Goal: Task Accomplishment & Management: Complete application form

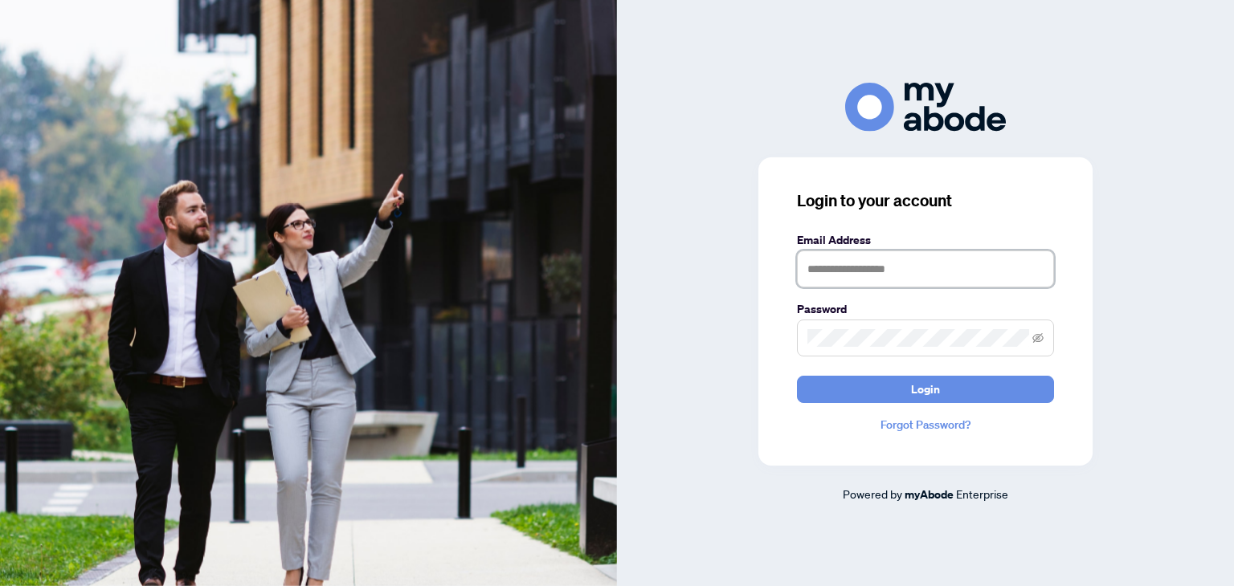
click at [845, 265] on input "text" at bounding box center [925, 269] width 257 height 37
type input "**********"
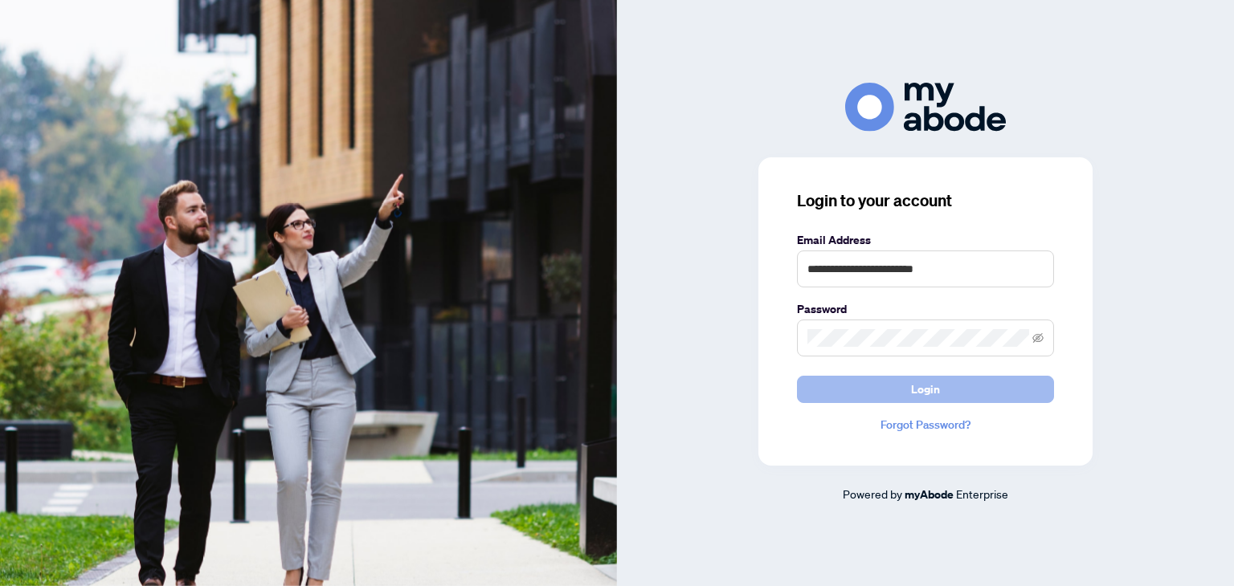
click at [931, 386] on span "Login" at bounding box center [925, 390] width 29 height 26
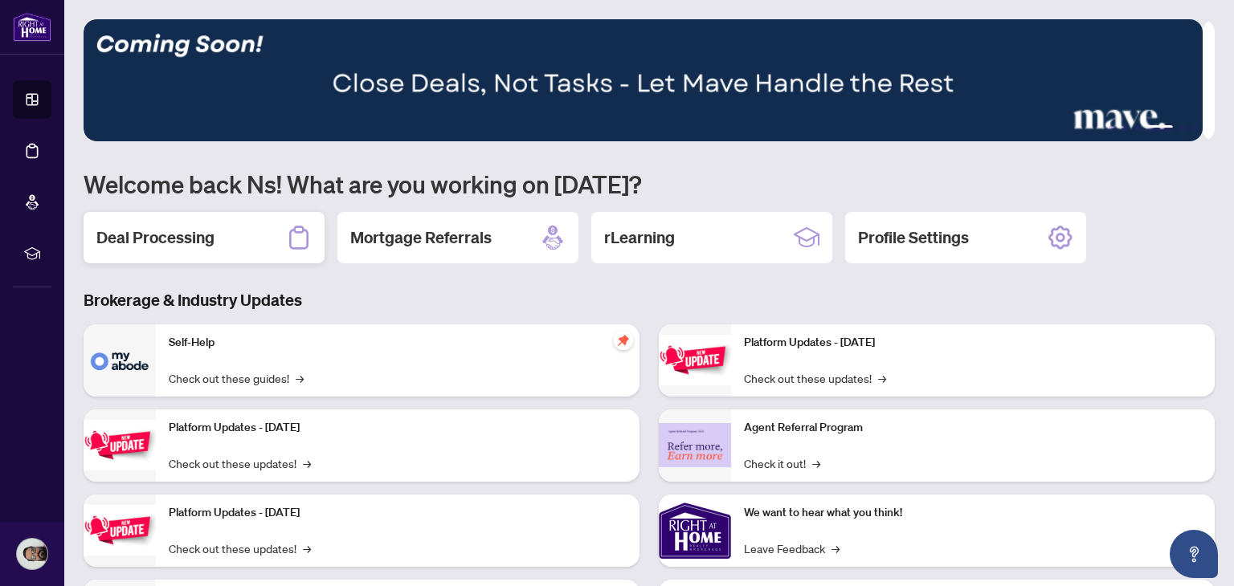
click at [229, 244] on div "Deal Processing" at bounding box center [204, 237] width 241 height 51
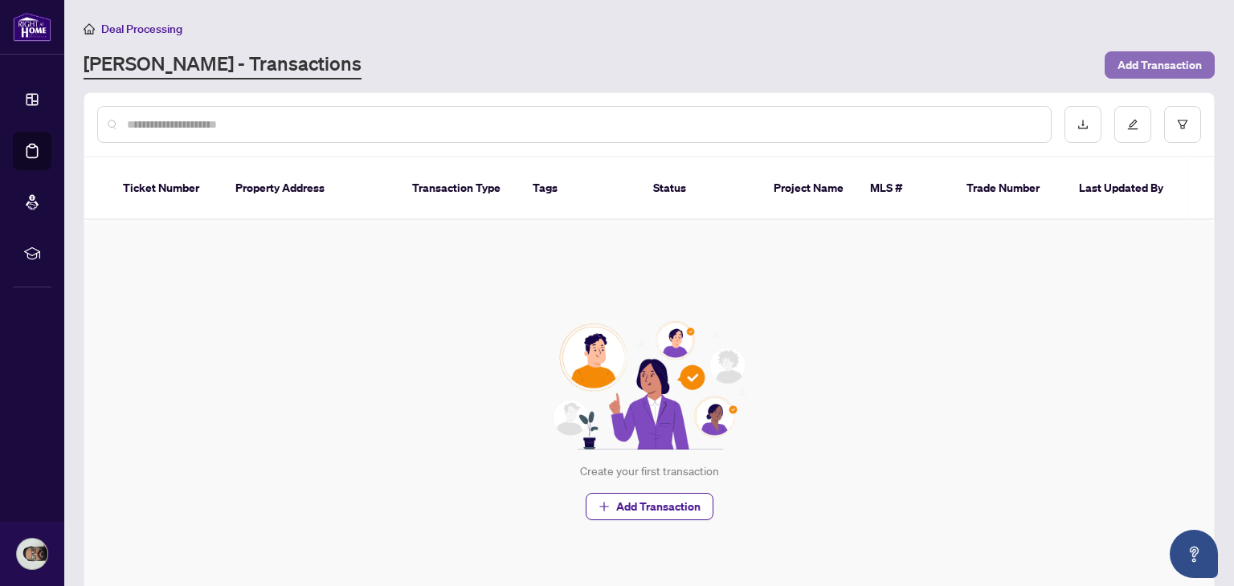
click at [1134, 68] on span "Add Transaction" at bounding box center [1160, 65] width 84 height 26
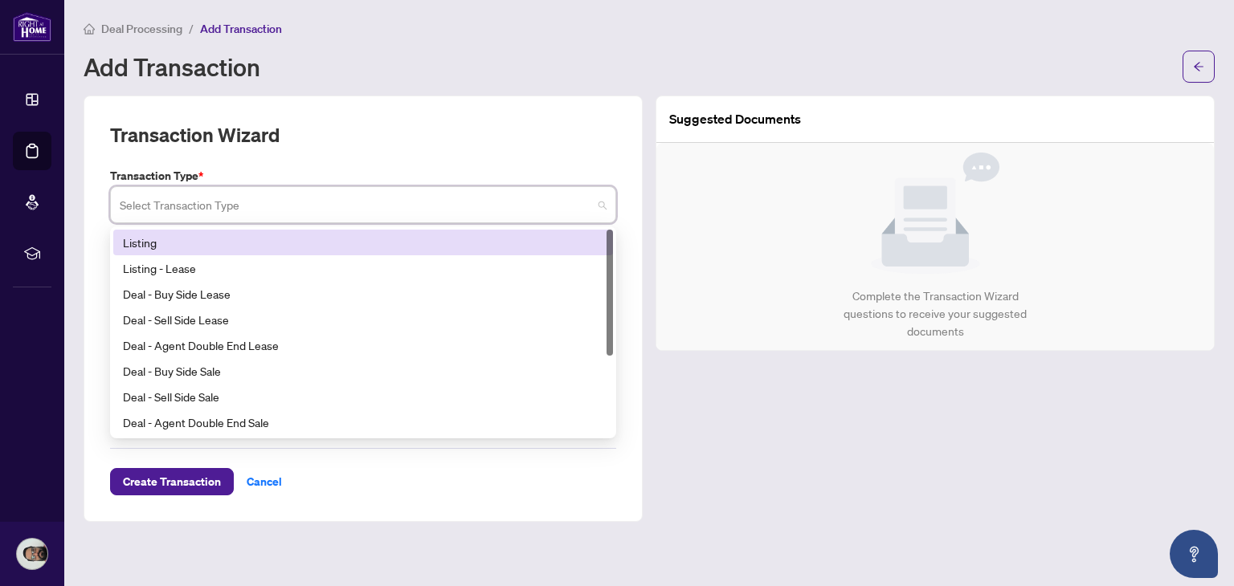
click at [427, 218] on input "search" at bounding box center [356, 207] width 472 height 35
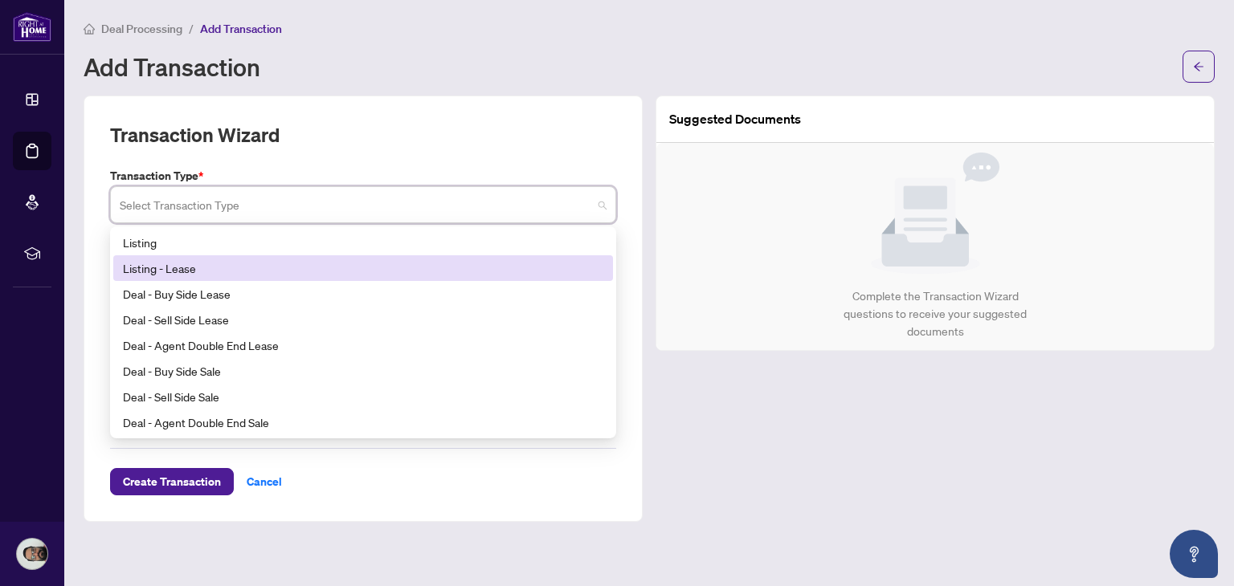
click at [321, 268] on div "Listing - Lease" at bounding box center [363, 268] width 480 height 18
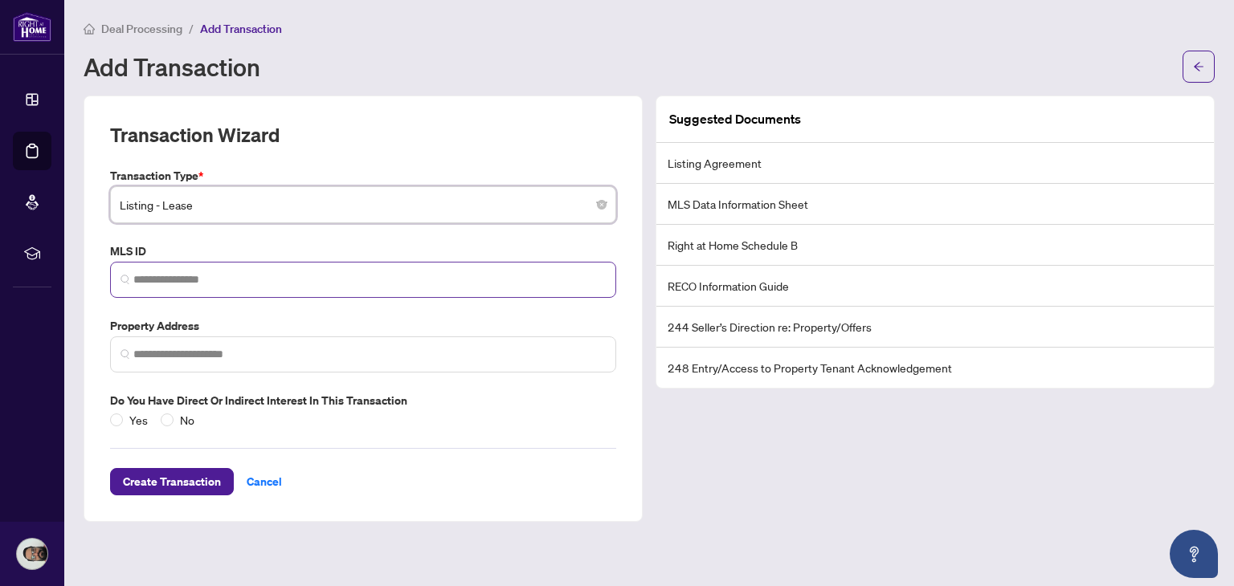
click at [498, 288] on span at bounding box center [363, 280] width 506 height 36
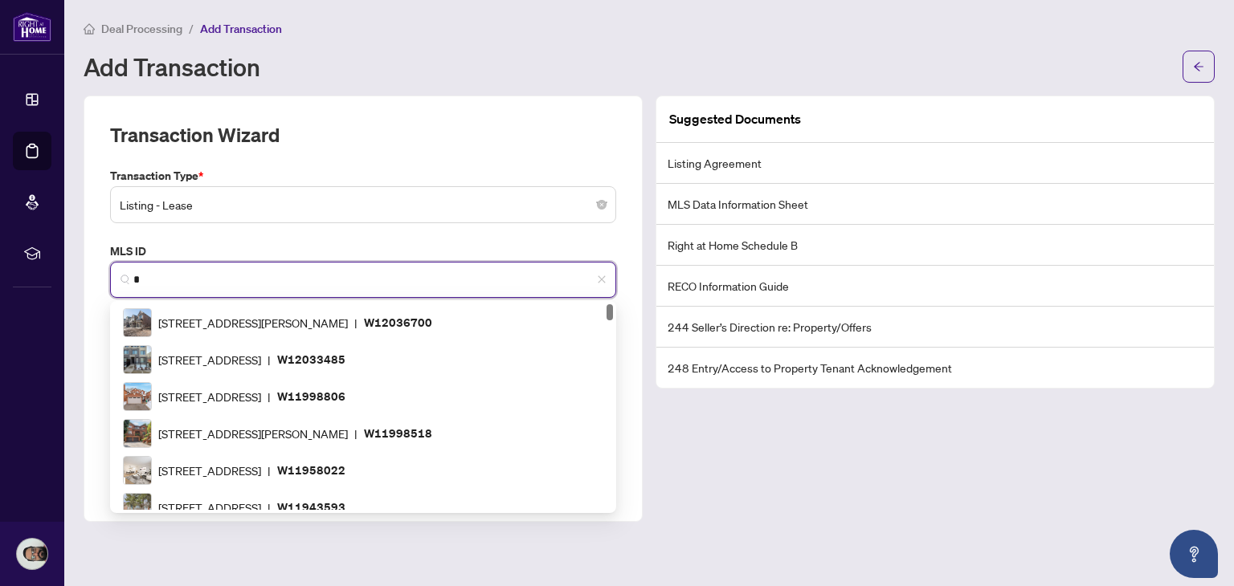
click at [237, 281] on input "*" at bounding box center [369, 280] width 472 height 17
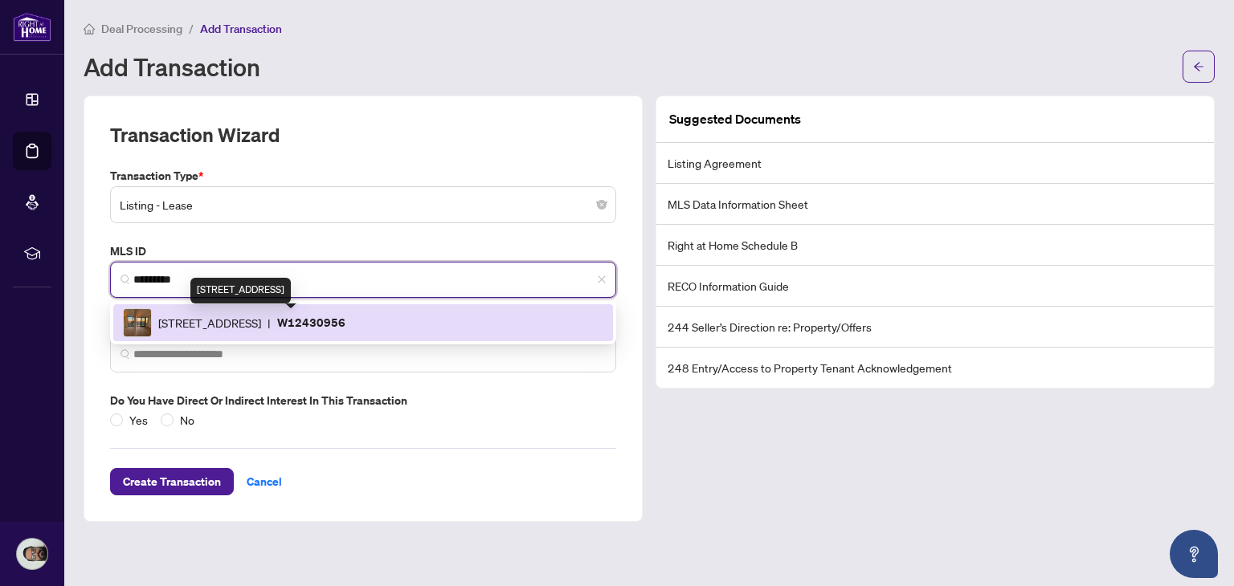
click at [238, 320] on span "[STREET_ADDRESS]" at bounding box center [209, 323] width 103 height 18
type input "*********"
type input "**********"
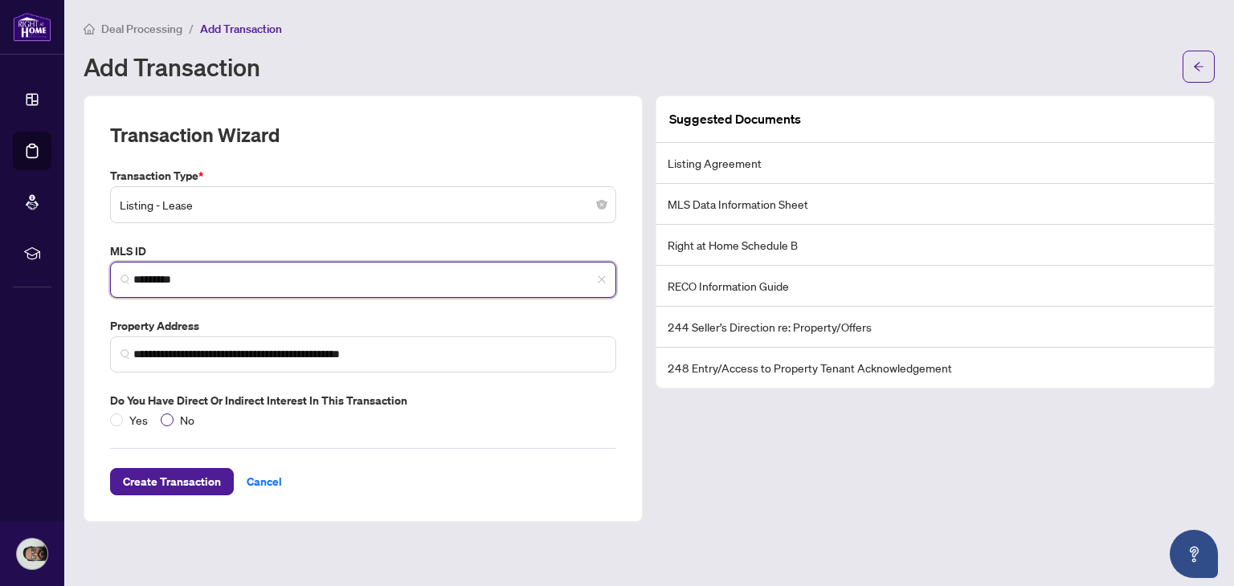
type input "*********"
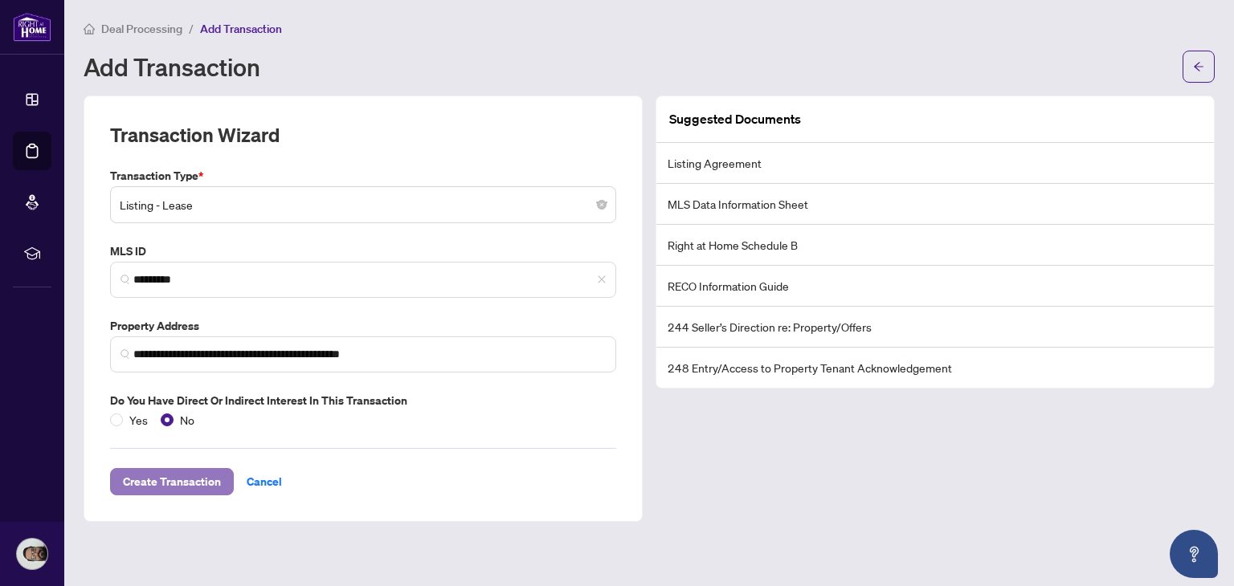
click at [212, 485] on button "Create Transaction" at bounding box center [172, 481] width 124 height 27
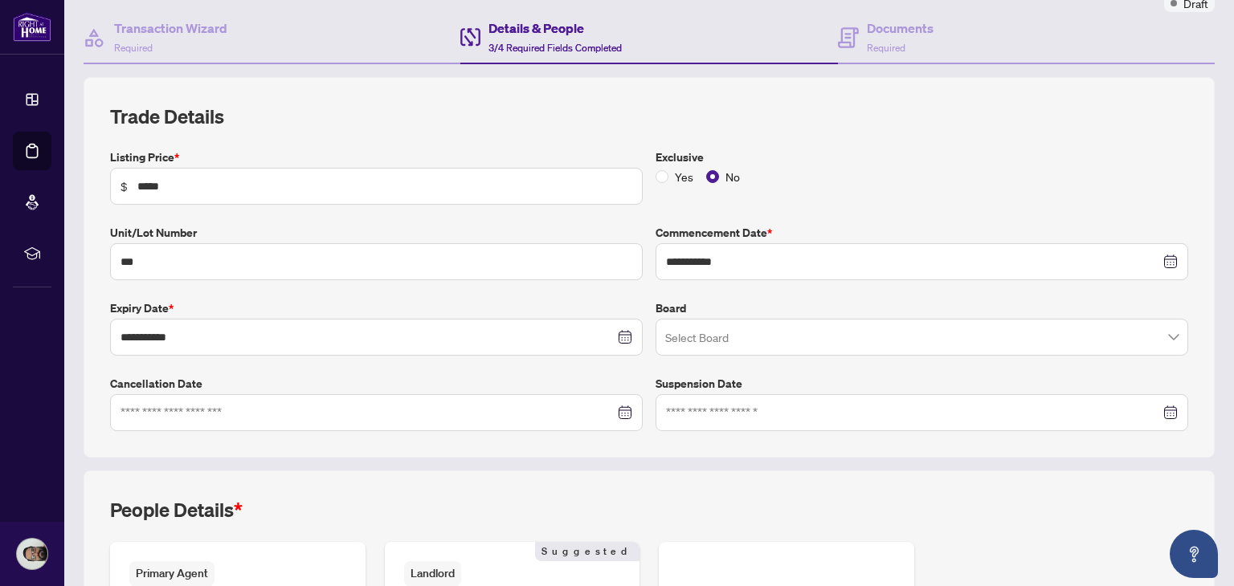
scroll to position [154, 0]
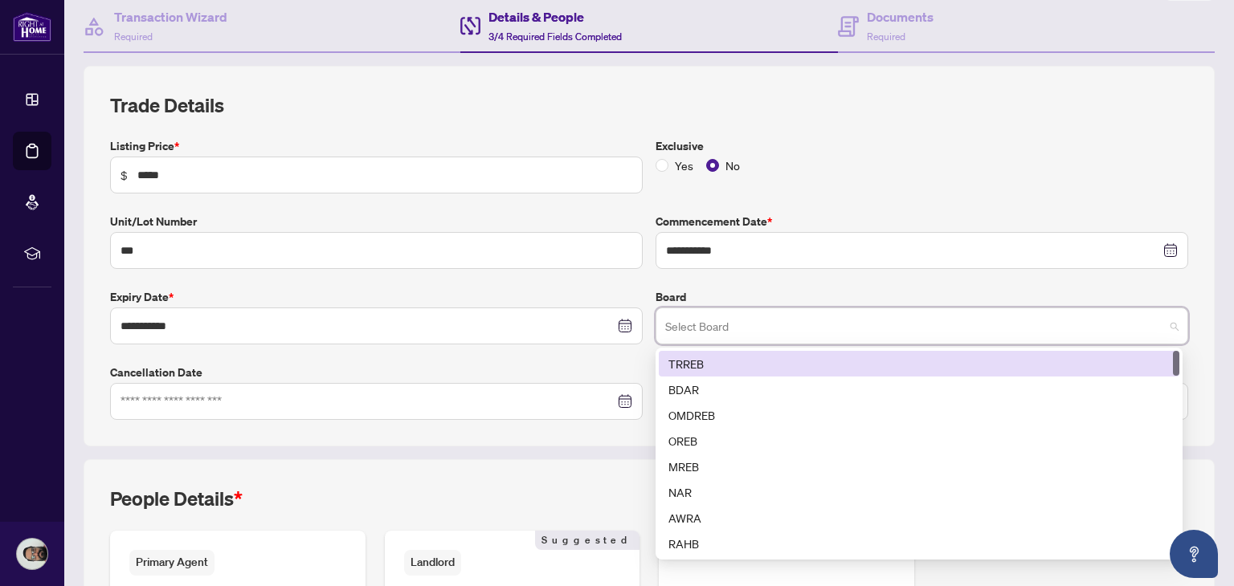
click at [758, 326] on input "search" at bounding box center [914, 328] width 499 height 35
click at [742, 364] on div "TRREB" at bounding box center [918, 364] width 501 height 18
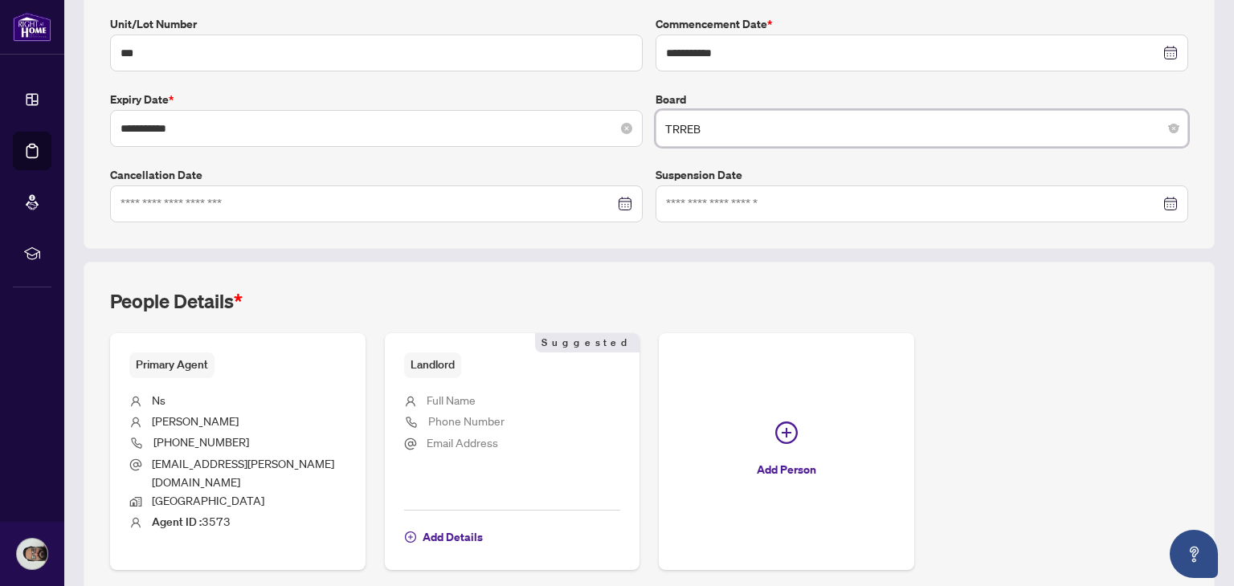
scroll to position [402, 0]
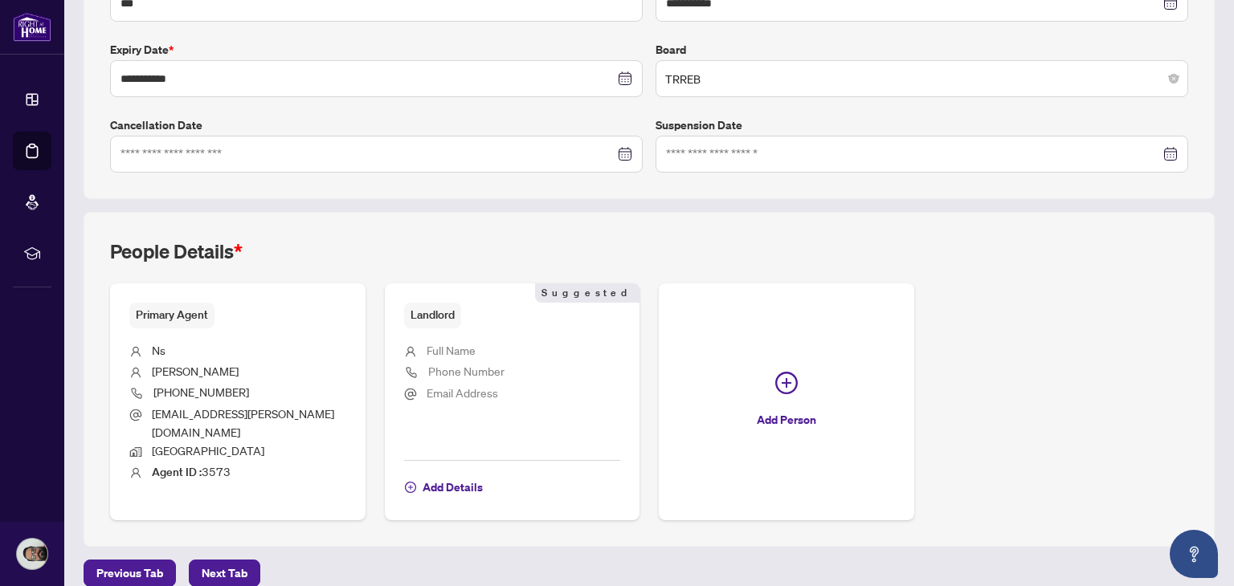
click at [447, 351] on span "Full Name" at bounding box center [451, 350] width 49 height 14
click at [443, 344] on span "Full Name" at bounding box center [451, 350] width 49 height 14
click at [440, 475] on span "Add Details" at bounding box center [453, 488] width 60 height 26
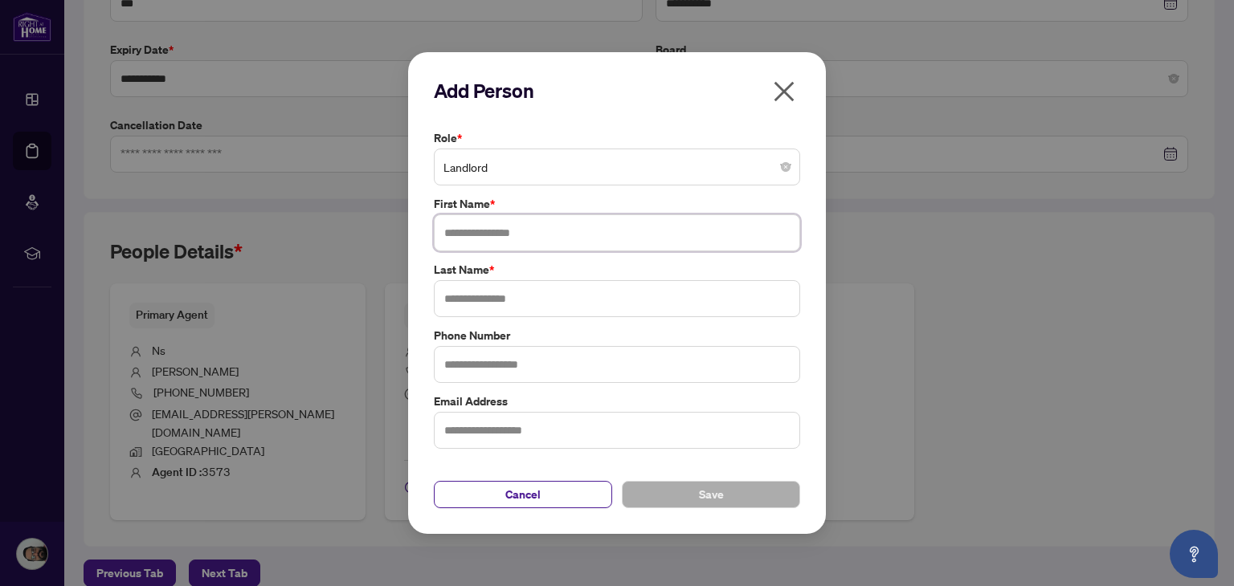
click at [554, 230] on input "text" at bounding box center [617, 233] width 366 height 37
type input "*"
type input "*******"
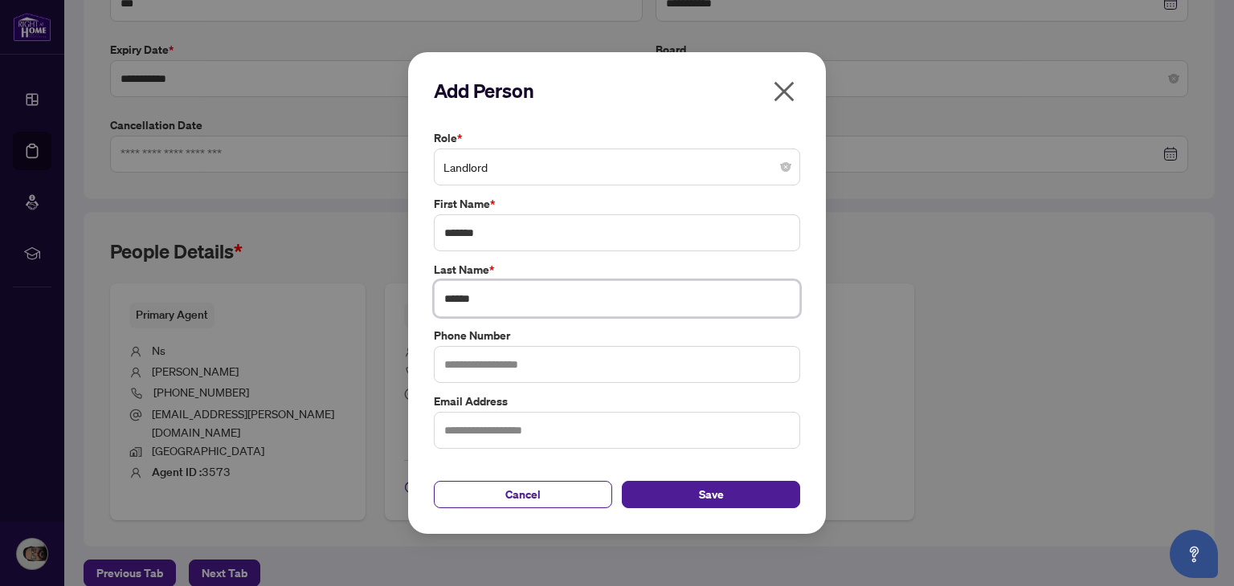
type input "******"
click at [535, 378] on input "text" at bounding box center [617, 364] width 366 height 37
type input "**********"
click at [673, 489] on button "Save" at bounding box center [711, 494] width 178 height 27
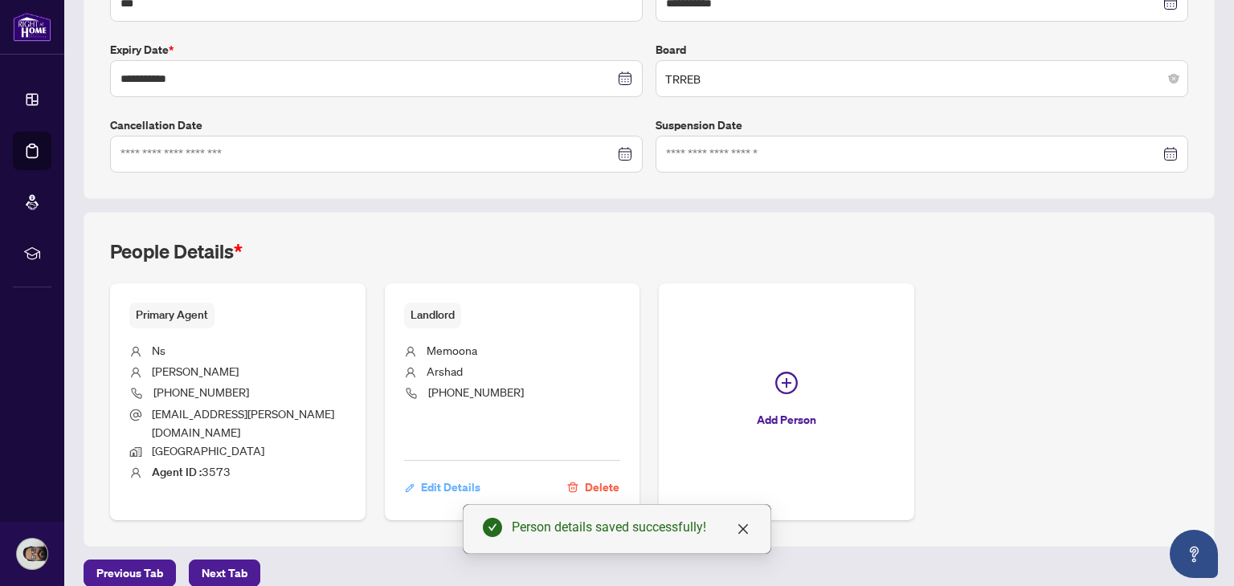
click at [456, 475] on span "Edit Details" at bounding box center [450, 488] width 59 height 26
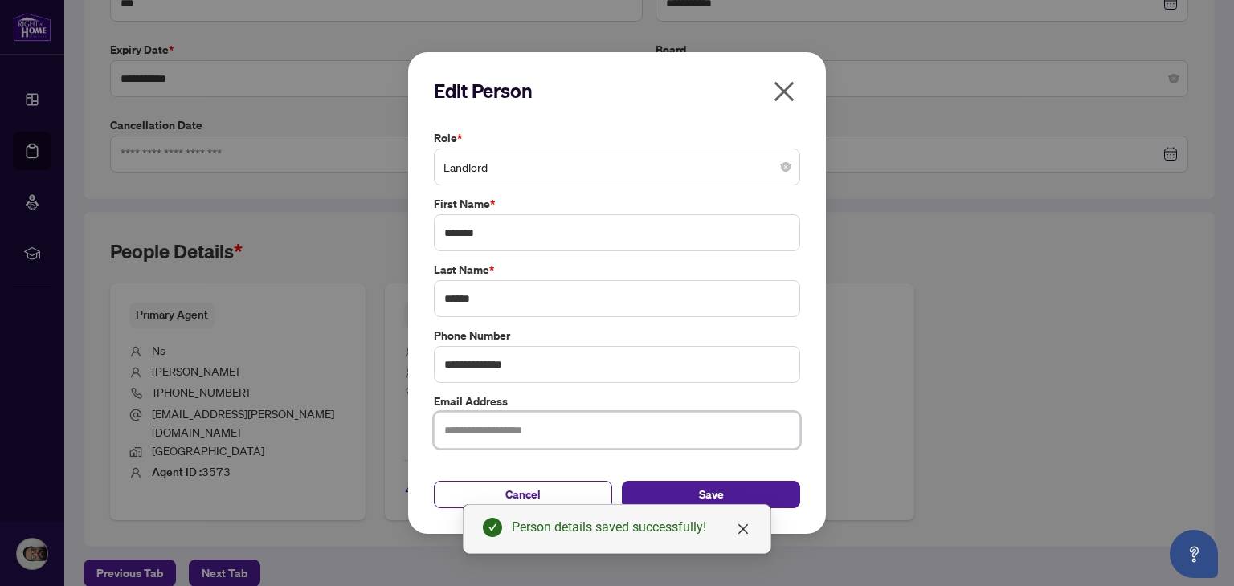
click at [525, 431] on input "text" at bounding box center [617, 430] width 366 height 37
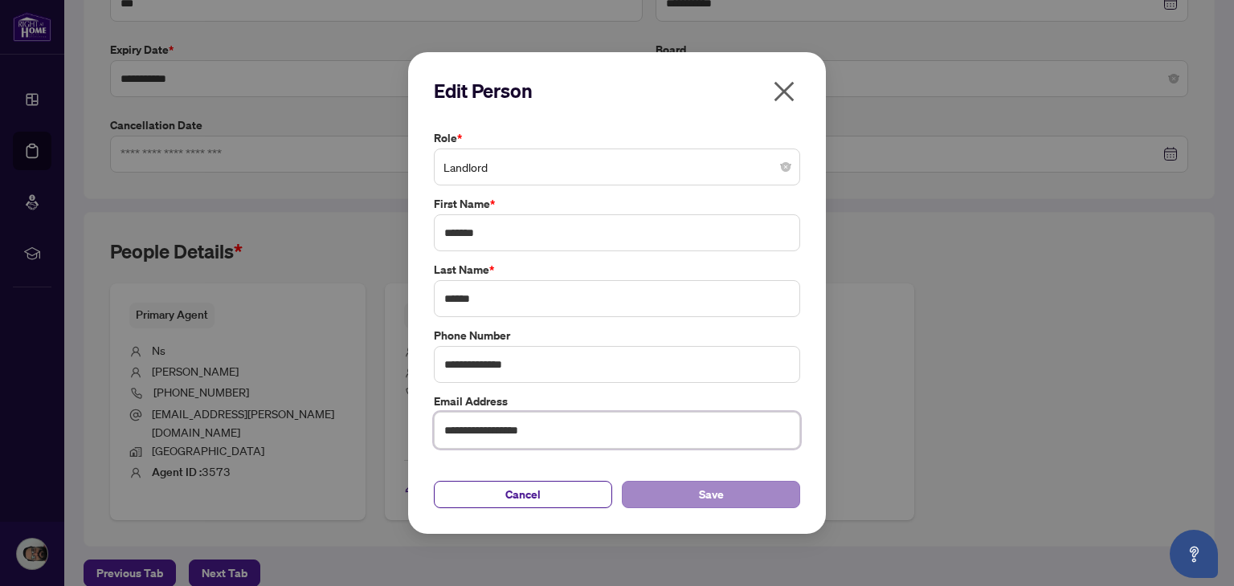
type input "**********"
click at [662, 498] on button "Save" at bounding box center [711, 494] width 178 height 27
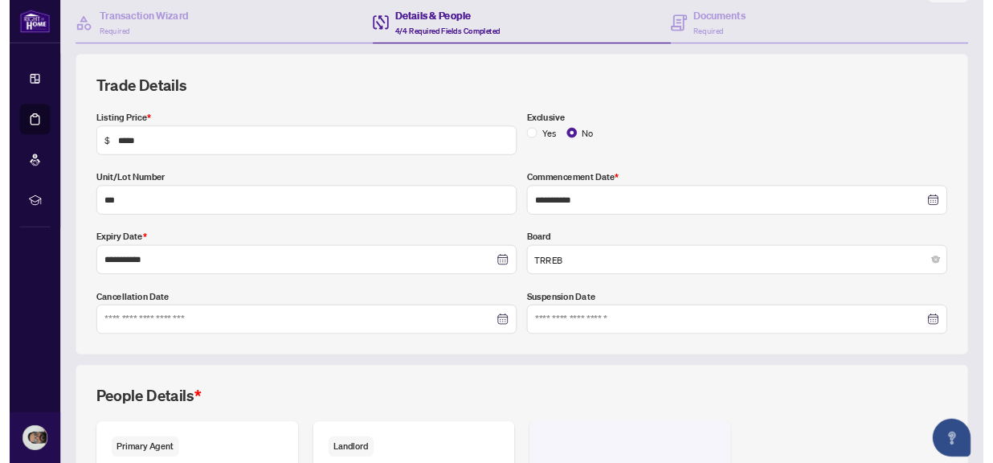
scroll to position [0, 0]
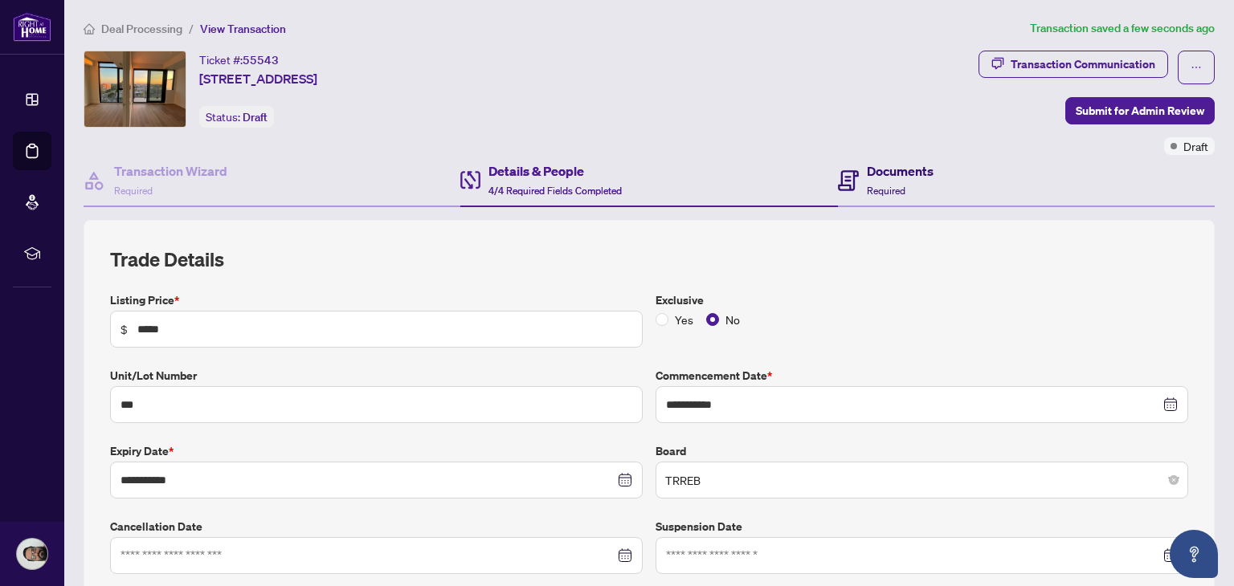
click at [905, 170] on h4 "Documents" at bounding box center [900, 170] width 67 height 19
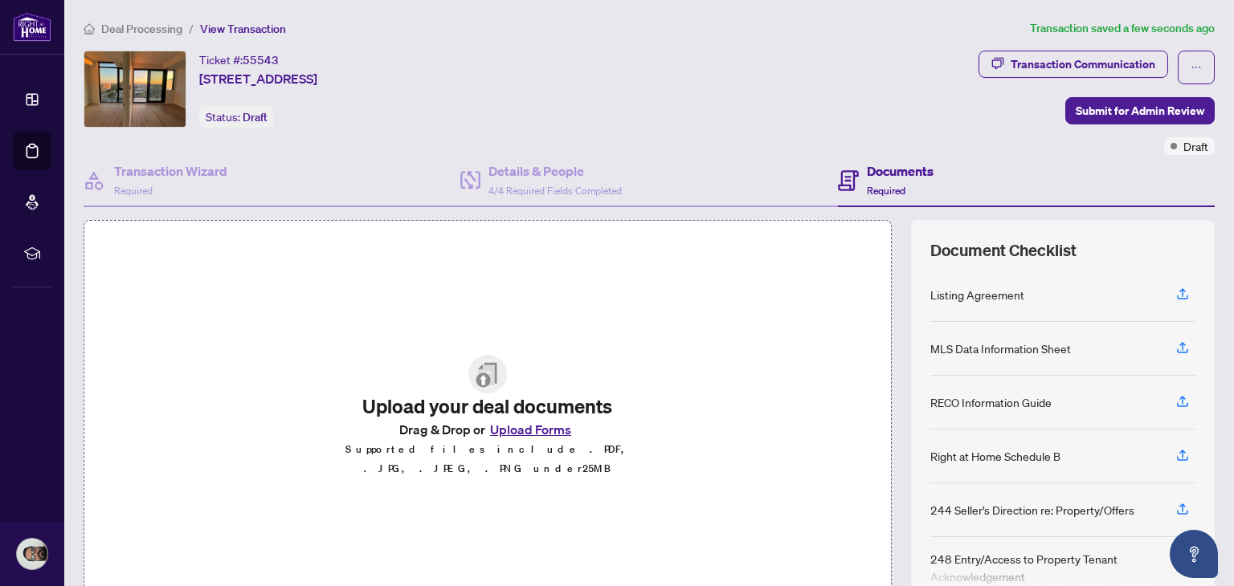
click at [517, 440] on button "Upload Forms" at bounding box center [530, 429] width 91 height 21
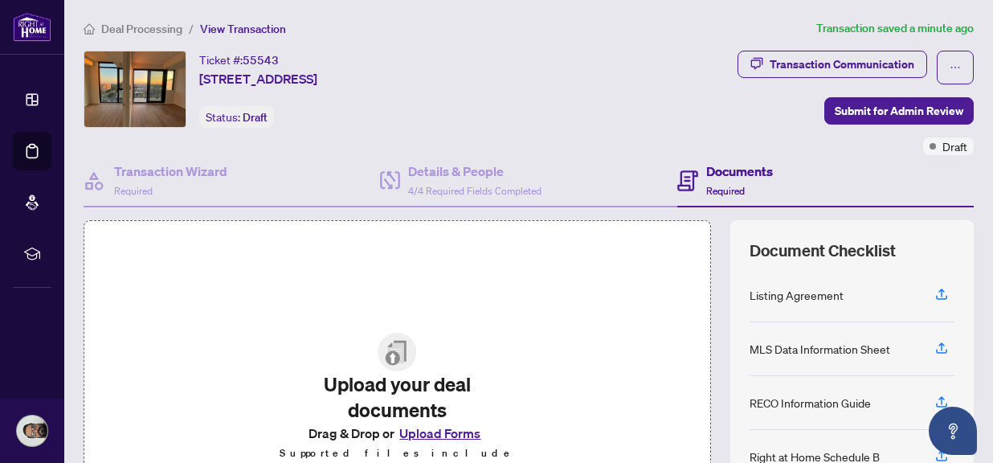
click at [552, 396] on div "Upload your deal documents Drag & Drop or Upload Forms Supported files include …" at bounding box center [397, 417] width 627 height 394
click at [469, 443] on button "Upload Forms" at bounding box center [439, 433] width 91 height 21
click at [934, 283] on span "button" at bounding box center [941, 295] width 14 height 26
click at [462, 432] on button "Upload Forms" at bounding box center [439, 433] width 91 height 21
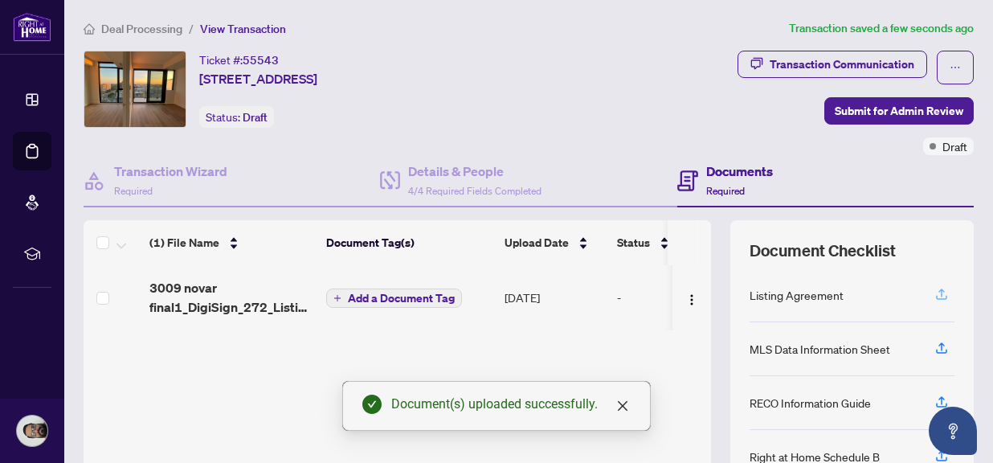
click at [934, 300] on span "button" at bounding box center [941, 295] width 14 height 26
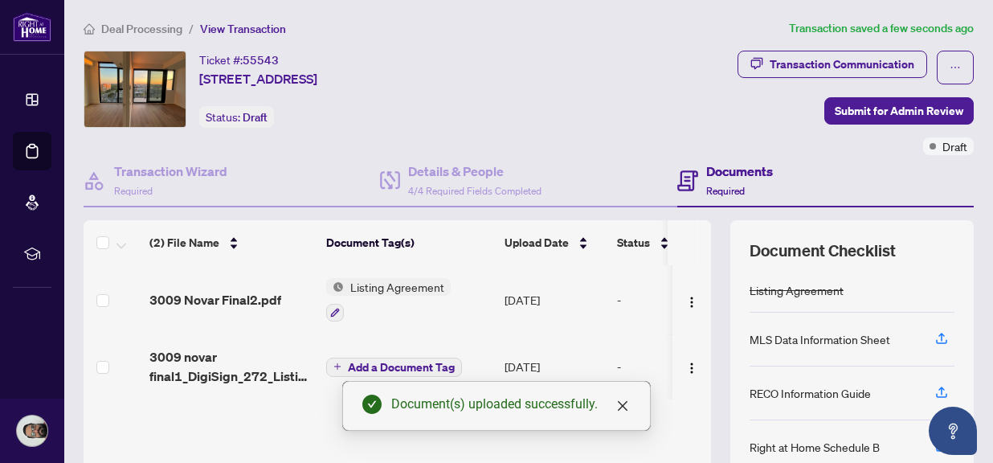
click at [766, 292] on div "Listing Agreement" at bounding box center [797, 290] width 94 height 18
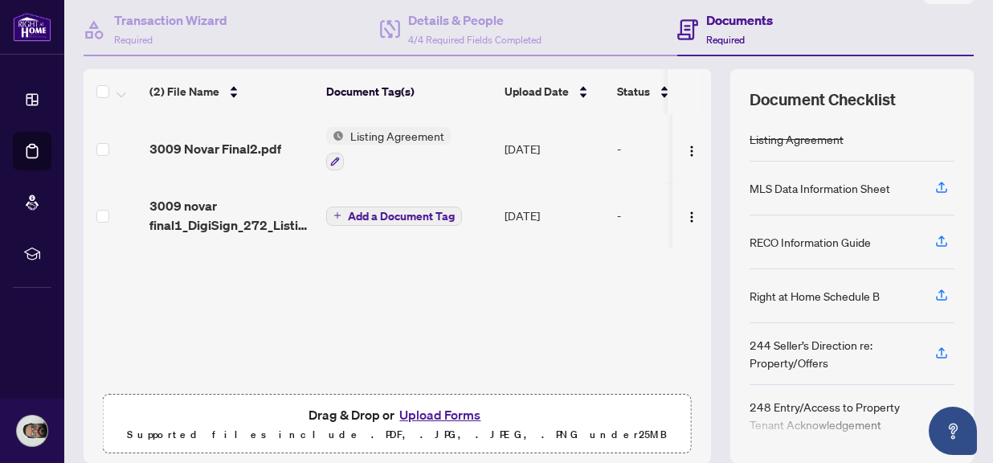
scroll to position [151, 0]
click at [758, 142] on div "Listing Agreement" at bounding box center [797, 139] width 94 height 18
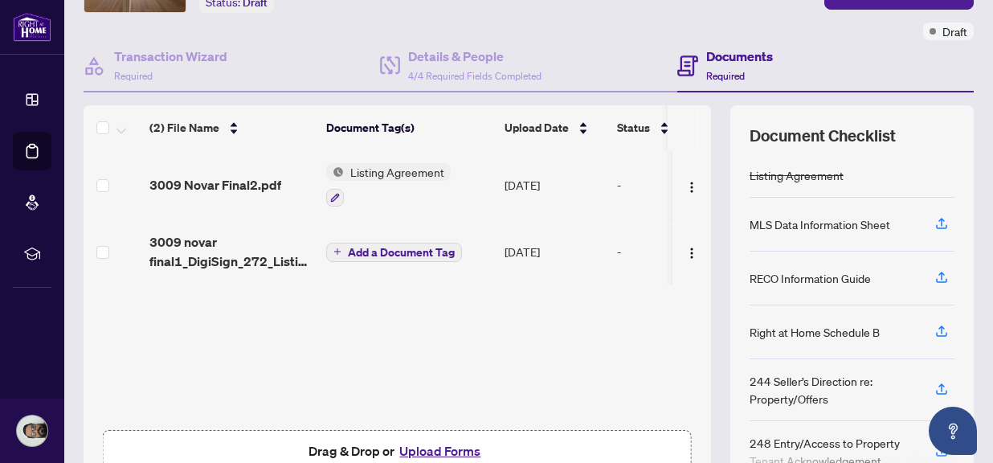
click at [796, 178] on div "Listing Agreement" at bounding box center [797, 175] width 94 height 18
click at [725, 55] on h4 "Documents" at bounding box center [739, 56] width 67 height 19
click at [679, 243] on button "button" at bounding box center [692, 252] width 26 height 26
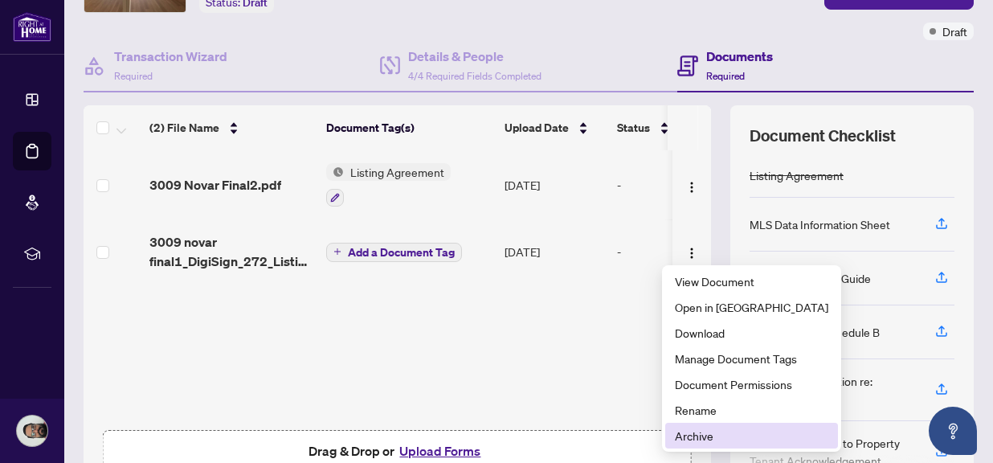
click at [690, 431] on span "Archive" at bounding box center [751, 436] width 153 height 18
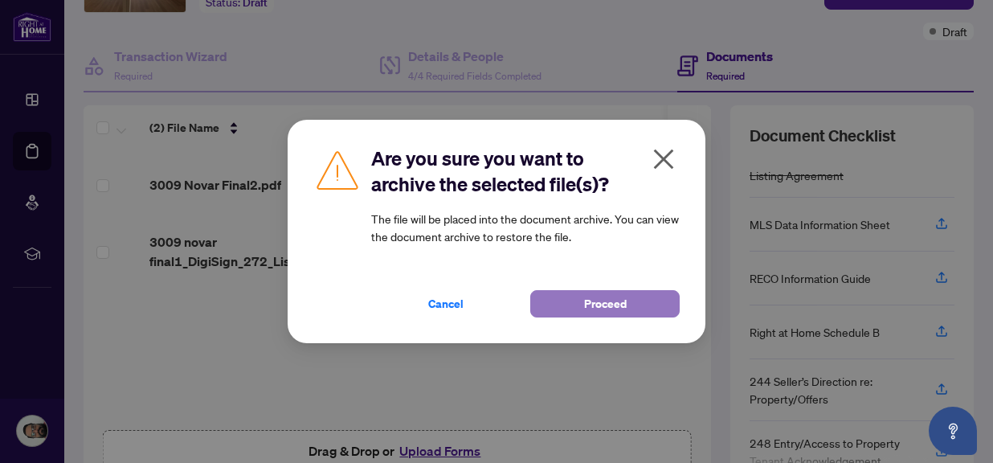
click at [640, 304] on button "Proceed" at bounding box center [604, 303] width 149 height 27
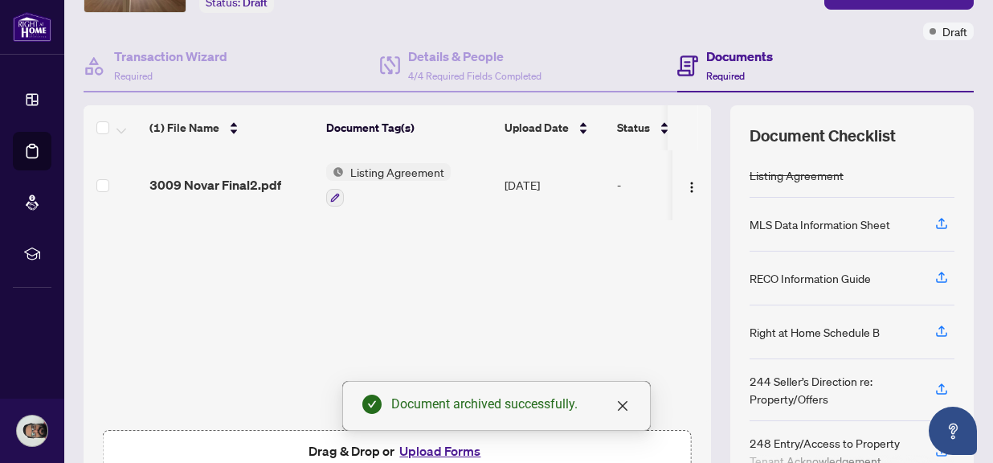
click at [675, 197] on td at bounding box center [691, 184] width 39 height 69
click at [685, 183] on img "button" at bounding box center [691, 187] width 13 height 13
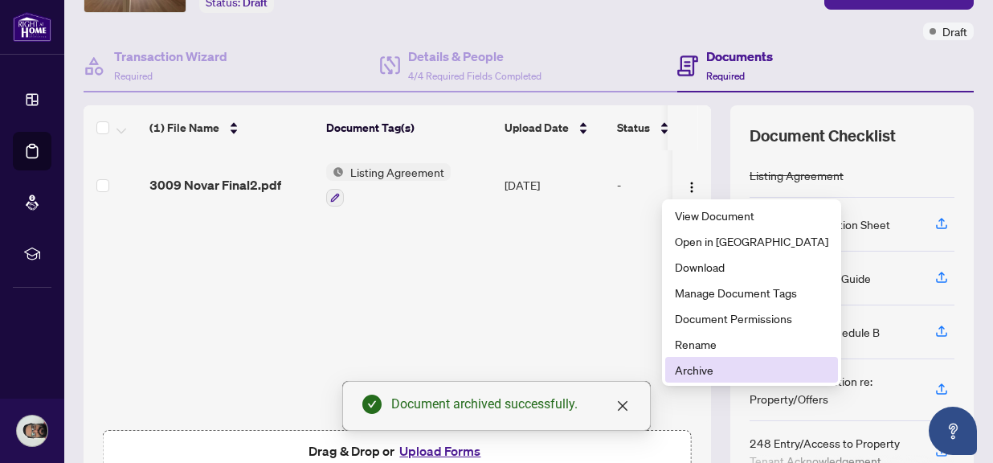
click at [694, 367] on span "Archive" at bounding box center [751, 370] width 153 height 18
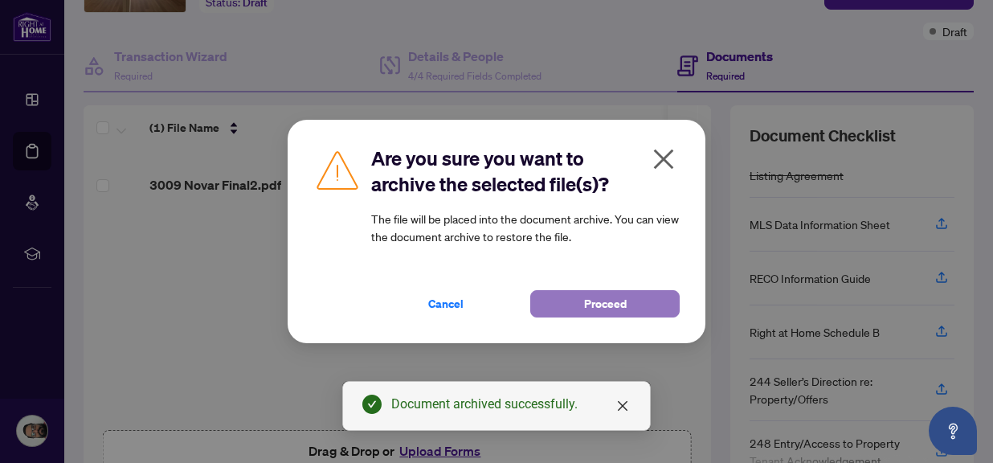
click at [640, 291] on button "Proceed" at bounding box center [604, 303] width 149 height 27
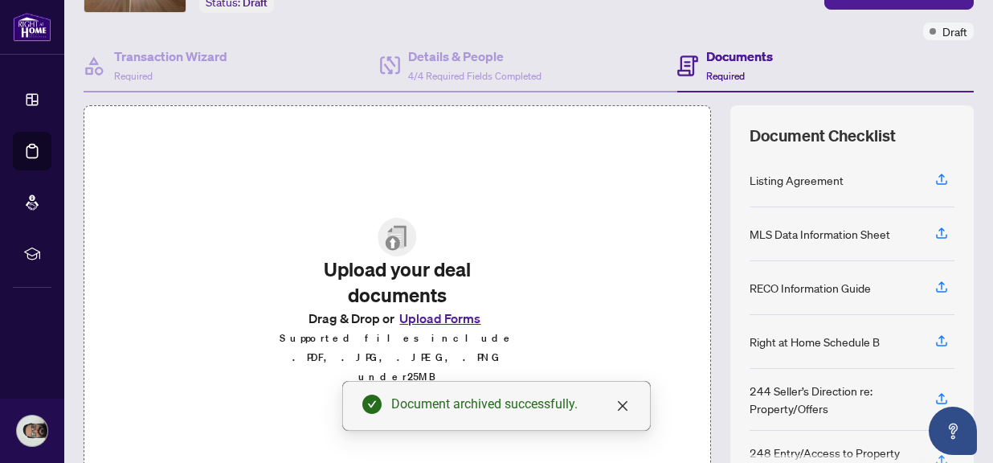
click at [456, 327] on button "Upload Forms" at bounding box center [439, 318] width 91 height 21
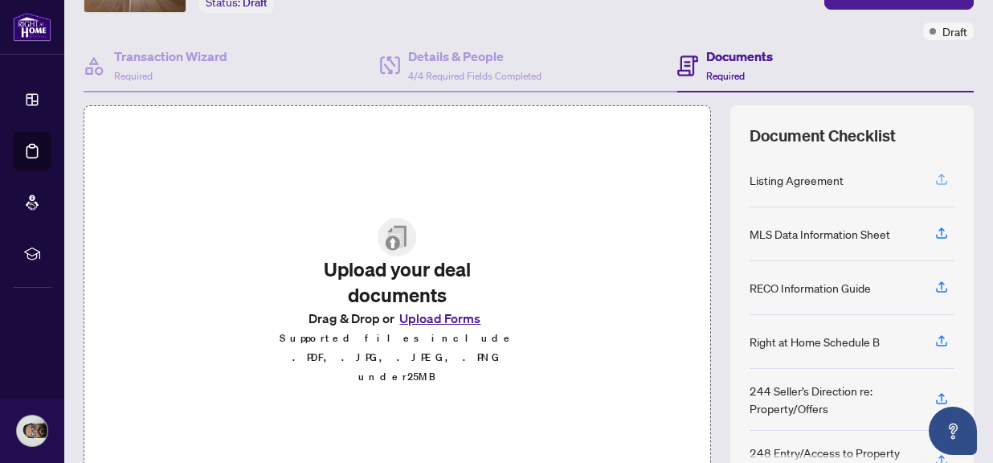
click at [939, 180] on button "button" at bounding box center [942, 179] width 26 height 27
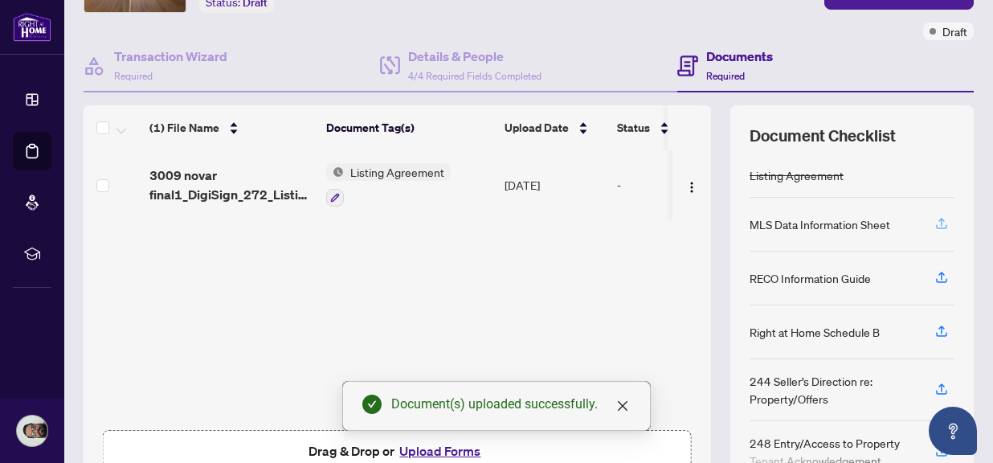
click at [937, 218] on button "button" at bounding box center [942, 223] width 26 height 27
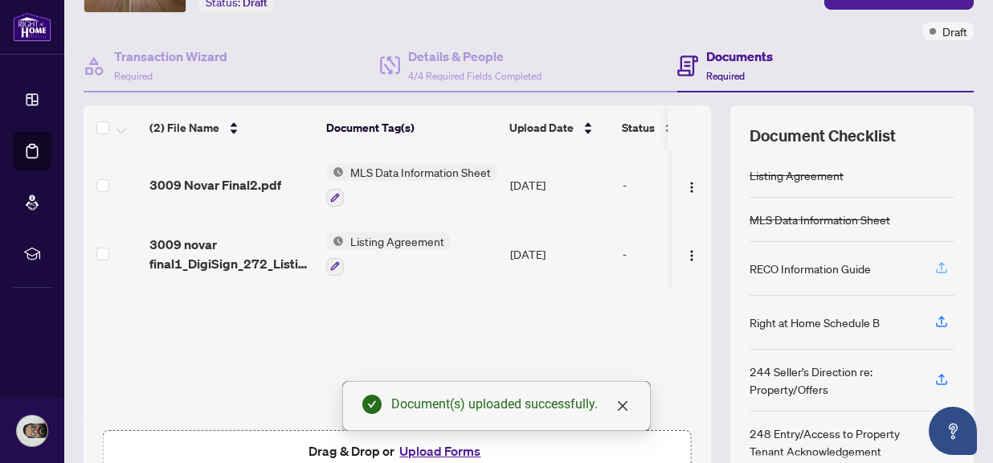
click at [934, 268] on icon "button" at bounding box center [941, 267] width 14 height 14
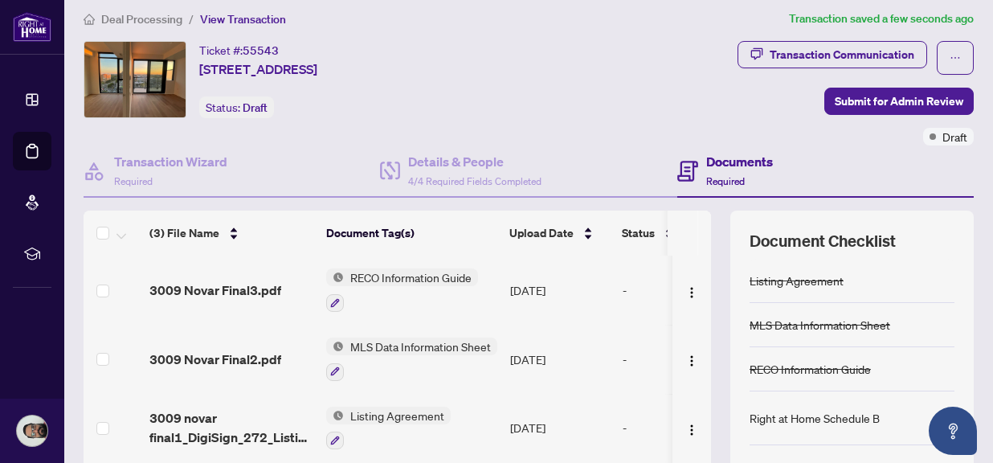
scroll to position [9, 0]
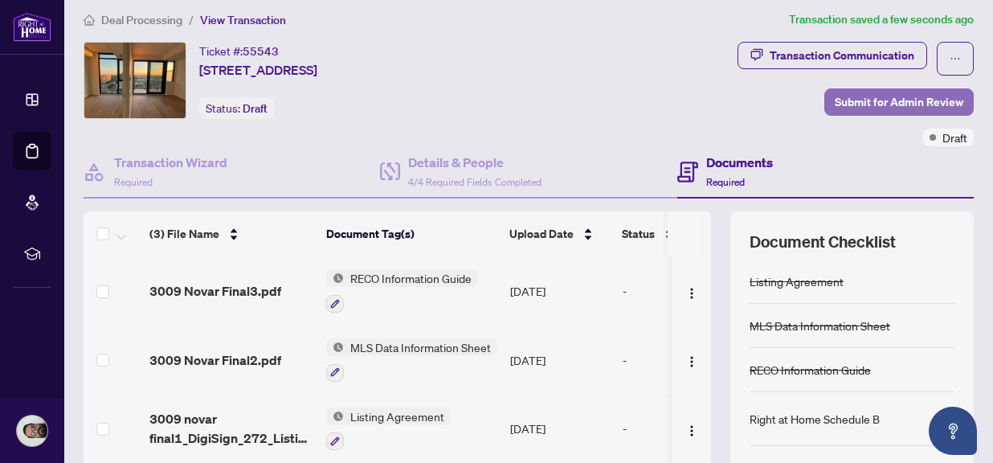
click at [872, 108] on span "Submit for Admin Review" at bounding box center [899, 102] width 129 height 26
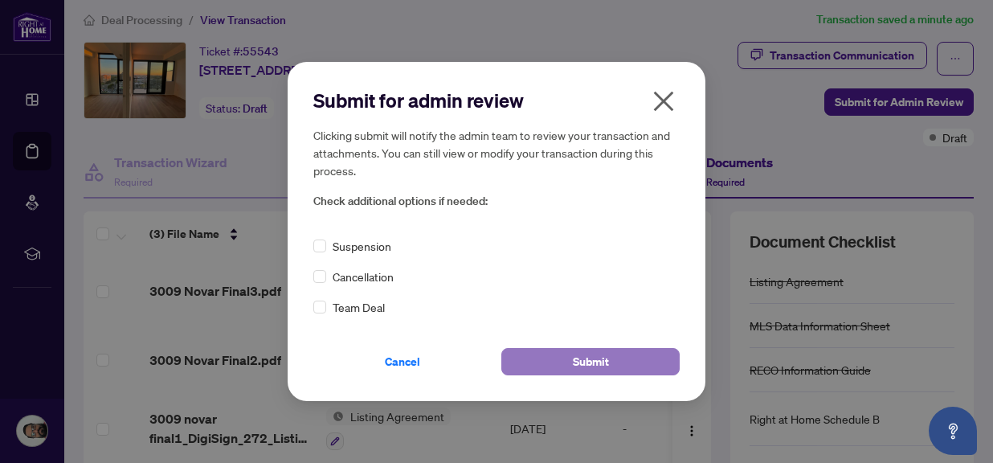
click at [597, 358] on span "Submit" at bounding box center [591, 362] width 36 height 26
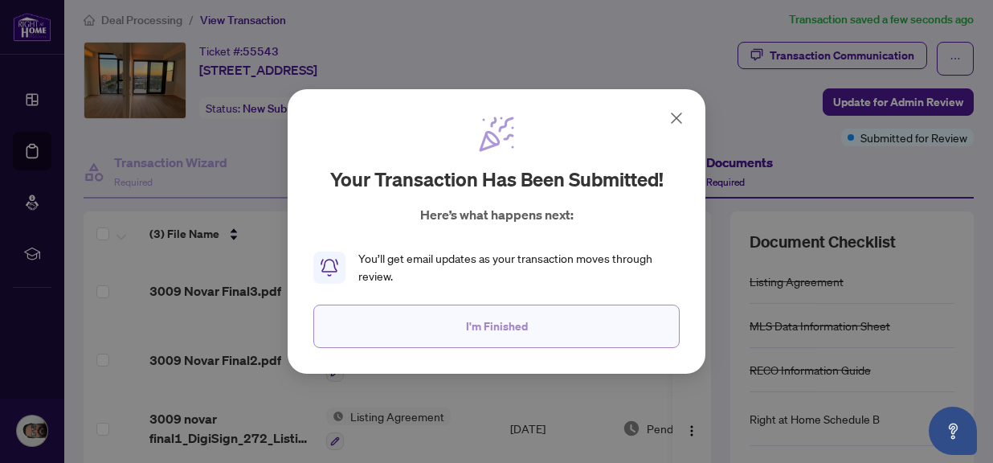
click at [544, 322] on button "I'm Finished" at bounding box center [496, 325] width 366 height 43
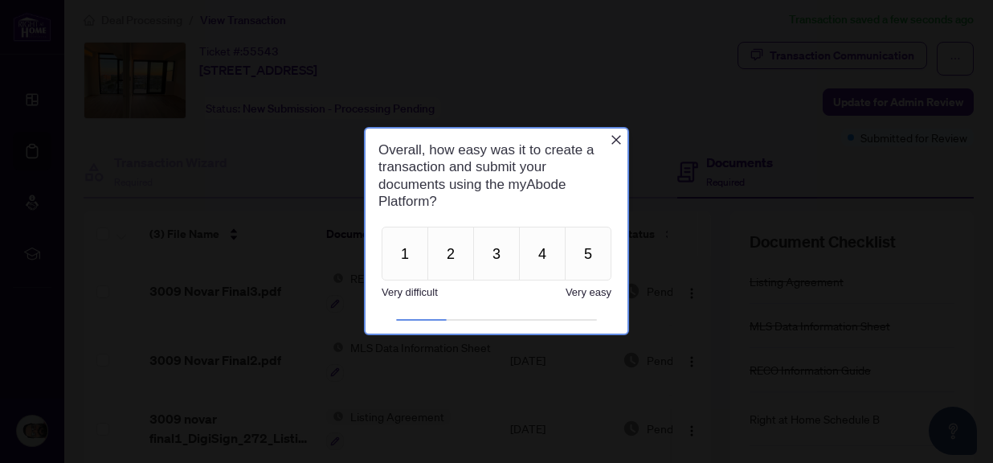
scroll to position [0, 0]
click at [589, 266] on button "5" at bounding box center [588, 254] width 47 height 54
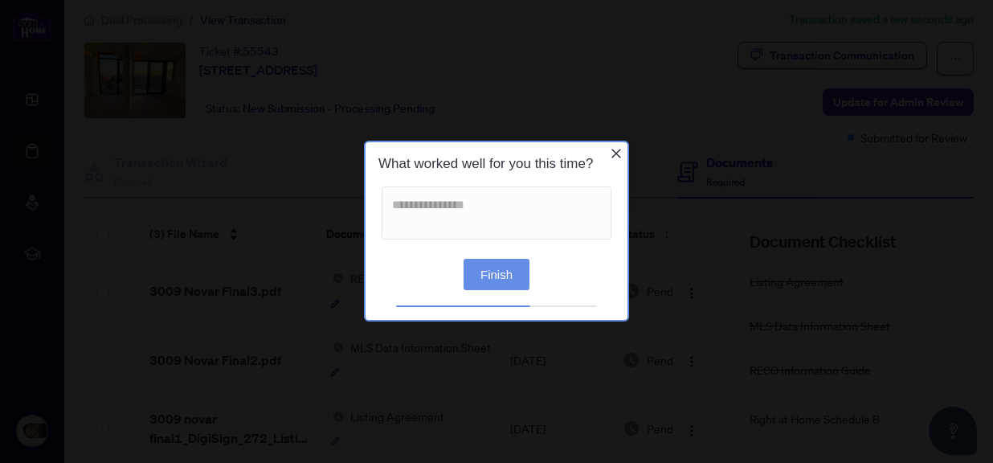
click at [514, 279] on button "Finish" at bounding box center [497, 274] width 66 height 31
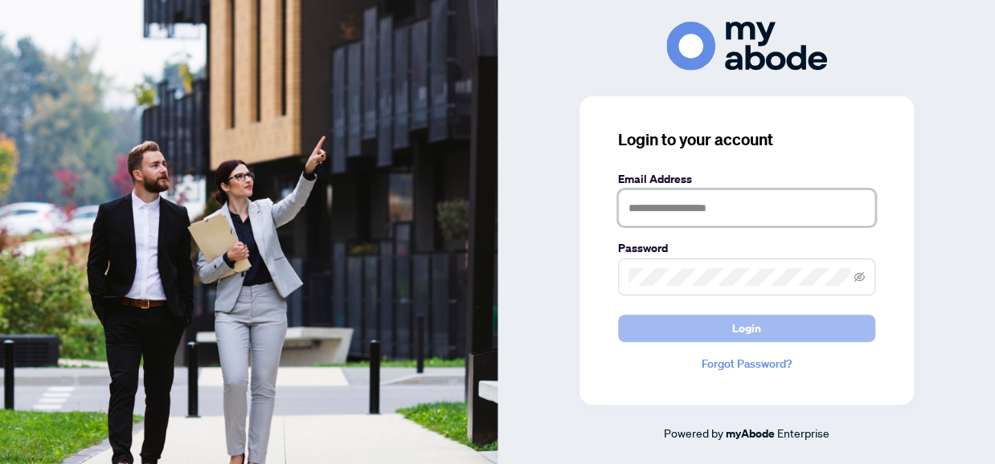
type input "**********"
click at [715, 327] on button "Login" at bounding box center [746, 328] width 257 height 27
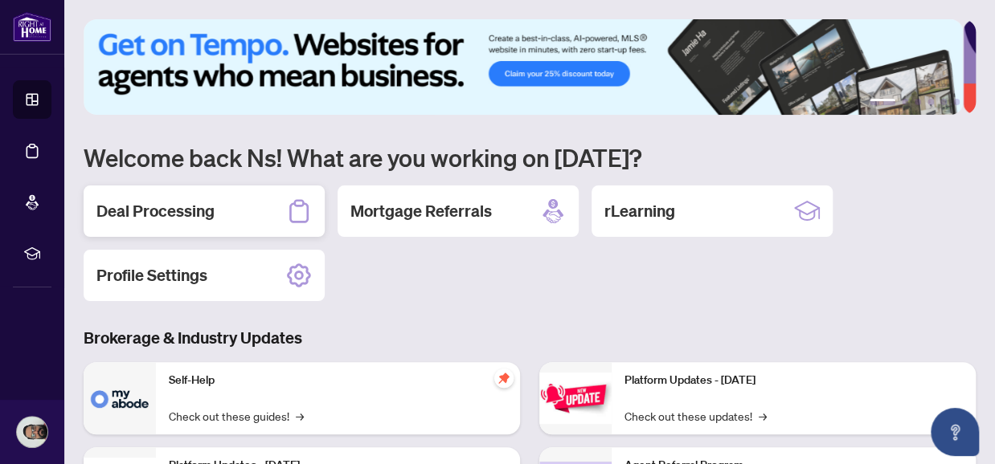
click at [219, 212] on div "Deal Processing" at bounding box center [204, 211] width 241 height 51
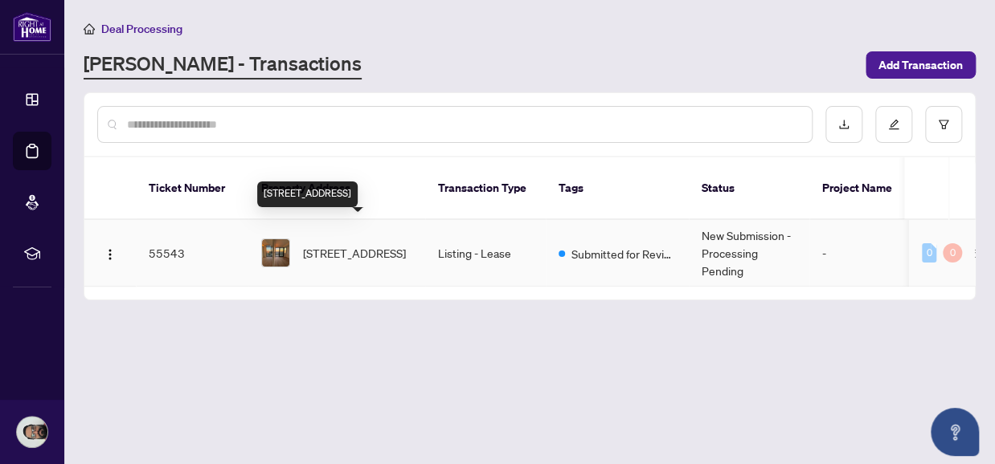
click at [378, 244] on span "[STREET_ADDRESS]" at bounding box center [354, 253] width 103 height 18
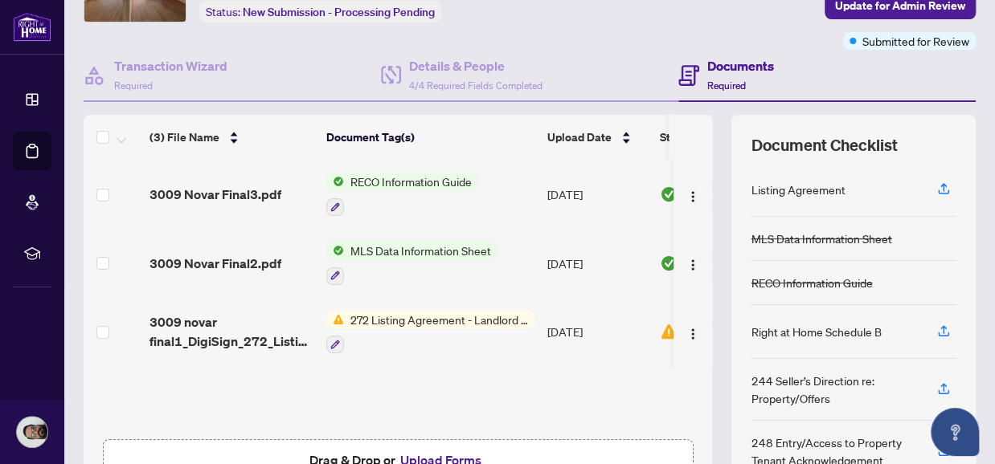
scroll to position [105, 0]
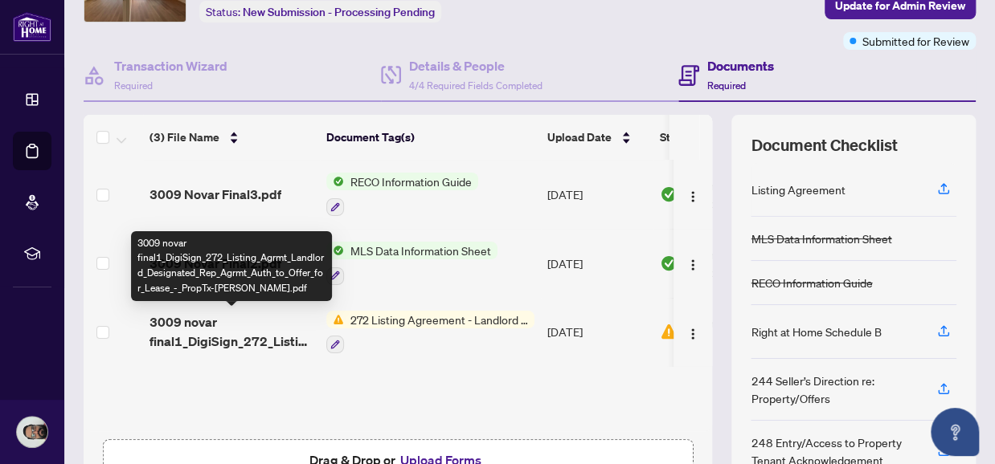
click at [275, 341] on span "3009 novar final1_DigiSign_272_Listing_Agrmt_Landlord_Designated_Rep_Agrmt_Auth…" at bounding box center [231, 332] width 164 height 39
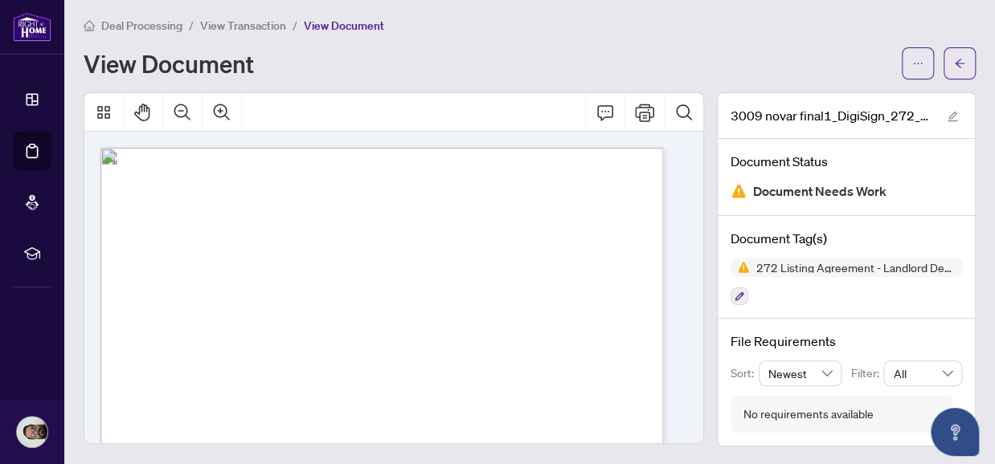
scroll to position [70, 0]
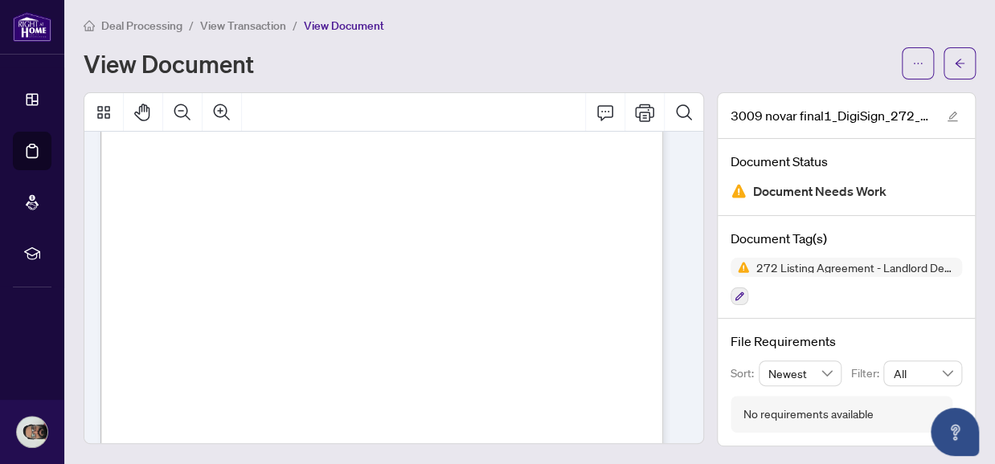
click at [541, 412] on span "2,200.00" at bounding box center [554, 415] width 39 height 9
click at [550, 412] on span "2,200.00" at bounding box center [554, 415] width 39 height 9
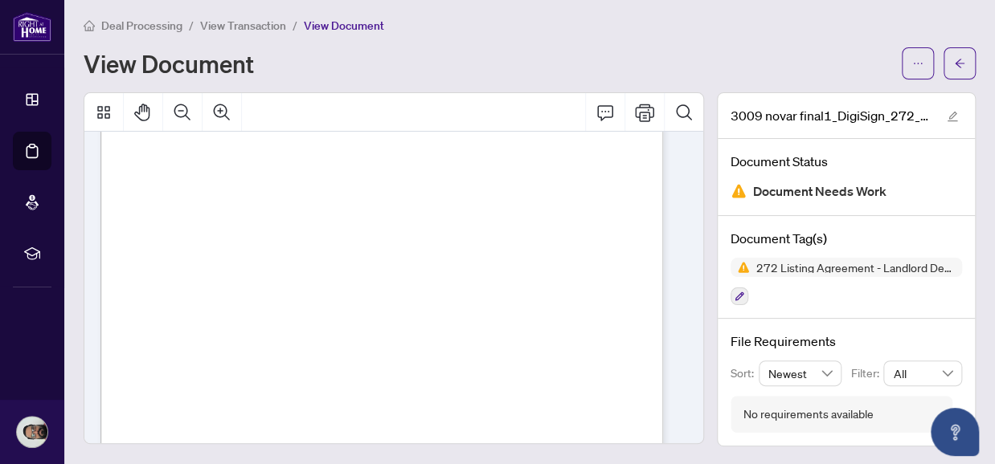
click at [550, 412] on span "2,200.00" at bounding box center [554, 415] width 39 height 9
click at [144, 407] on span "{" at bounding box center [142, 398] width 4 height 37
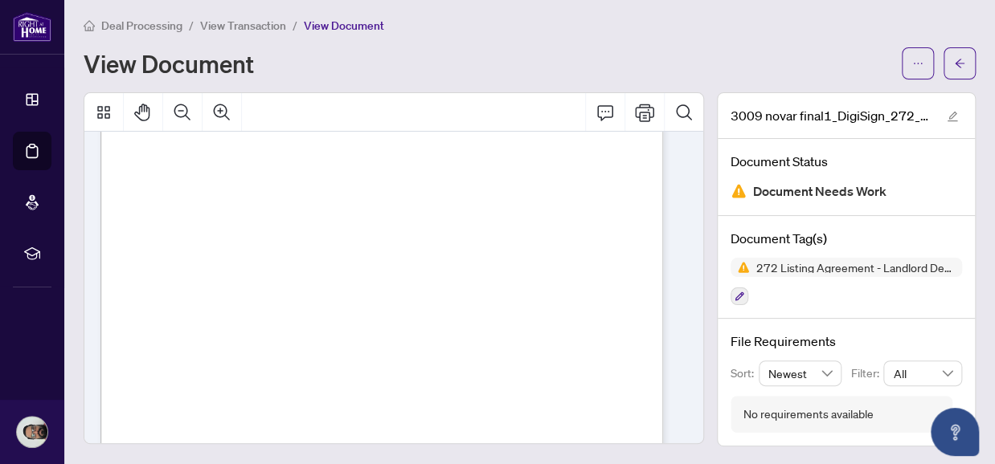
click at [144, 407] on span "{" at bounding box center [142, 398] width 4 height 37
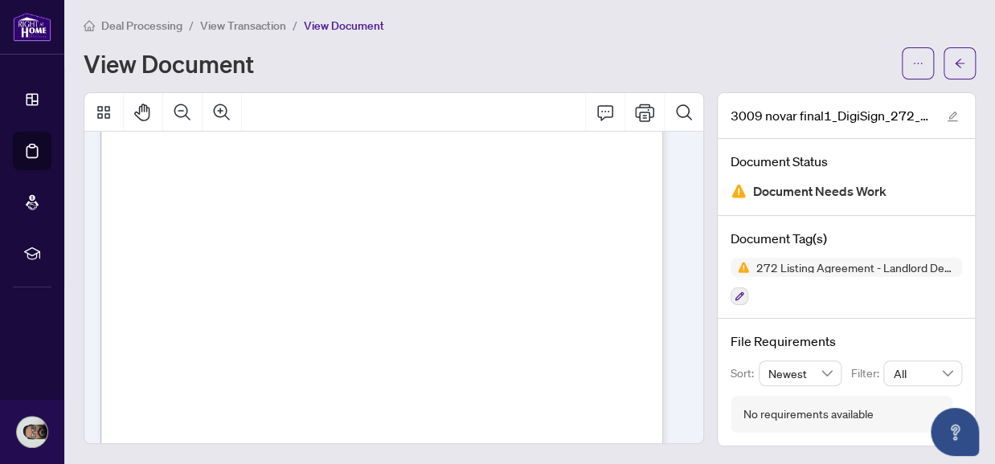
click at [144, 407] on span "{" at bounding box center [142, 398] width 4 height 37
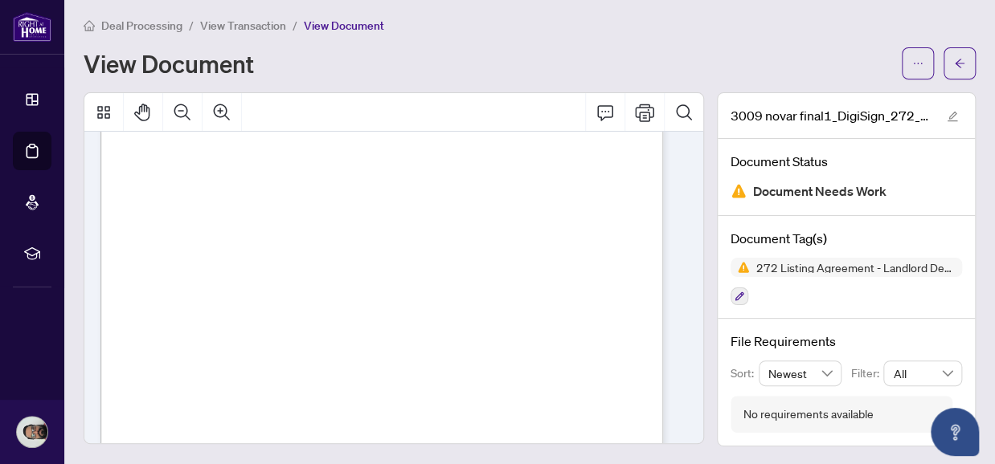
click at [144, 407] on span "{" at bounding box center [142, 398] width 4 height 37
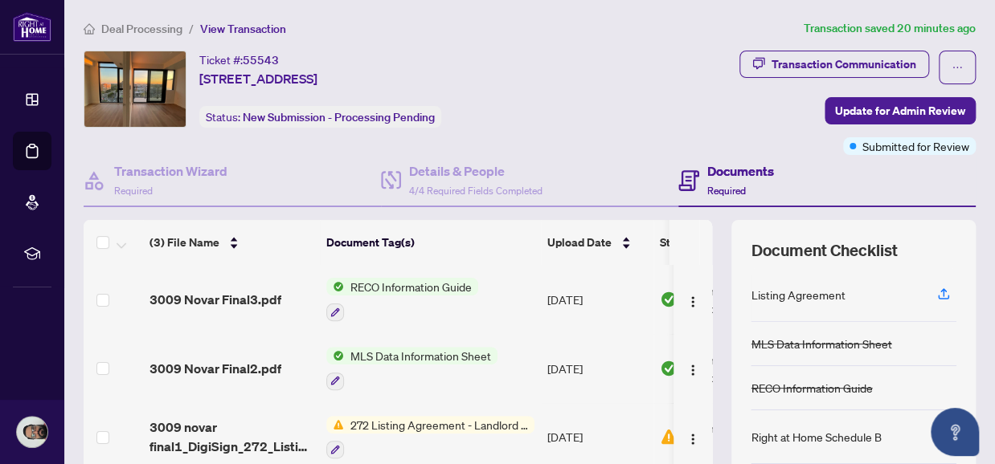
scroll to position [208, 0]
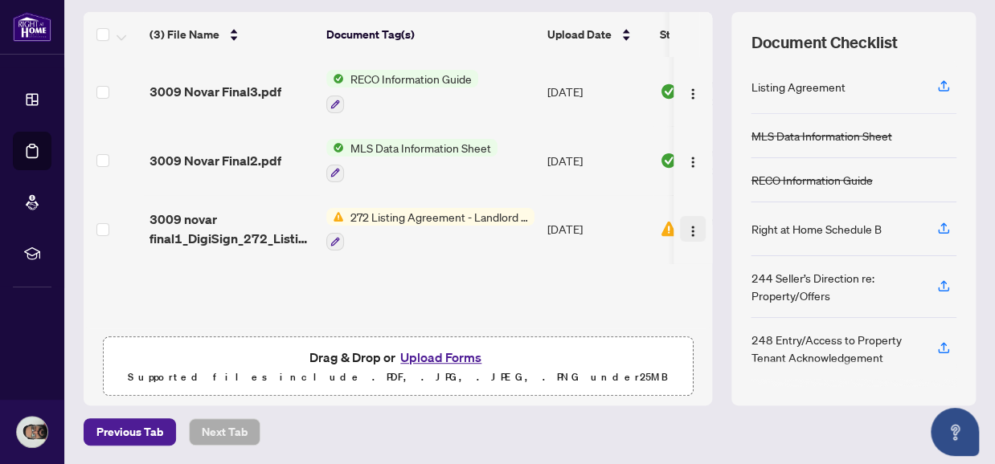
click at [686, 227] on img "button" at bounding box center [692, 231] width 13 height 13
click at [680, 195] on td at bounding box center [692, 229] width 39 height 69
click at [686, 235] on img "button" at bounding box center [692, 231] width 13 height 13
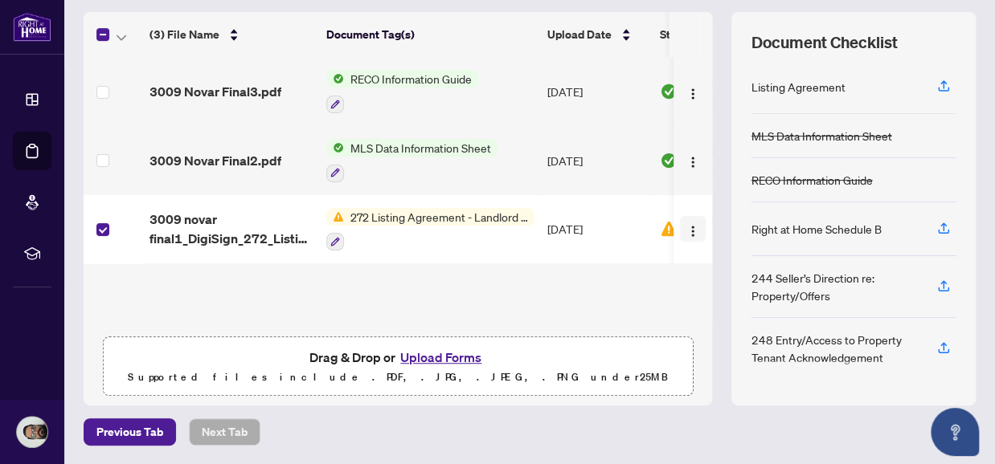
click at [686, 230] on img "button" at bounding box center [692, 231] width 13 height 13
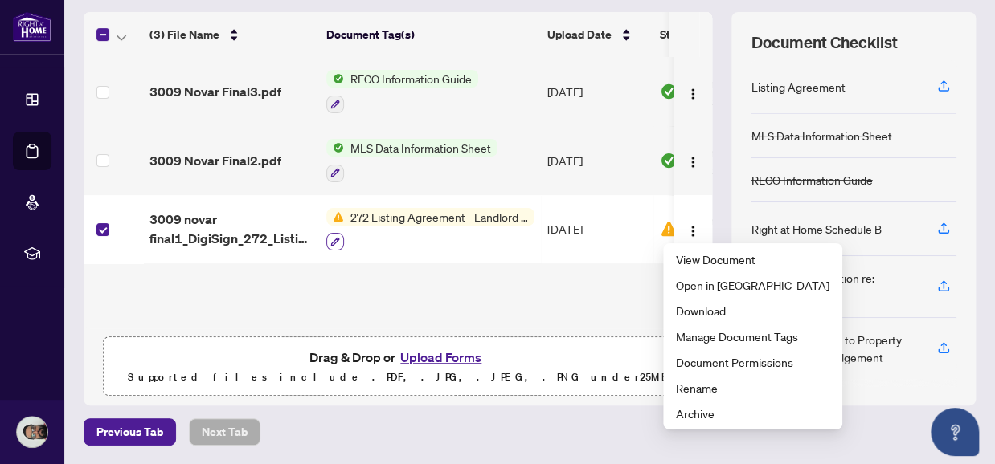
click at [340, 242] on button "button" at bounding box center [335, 242] width 18 height 18
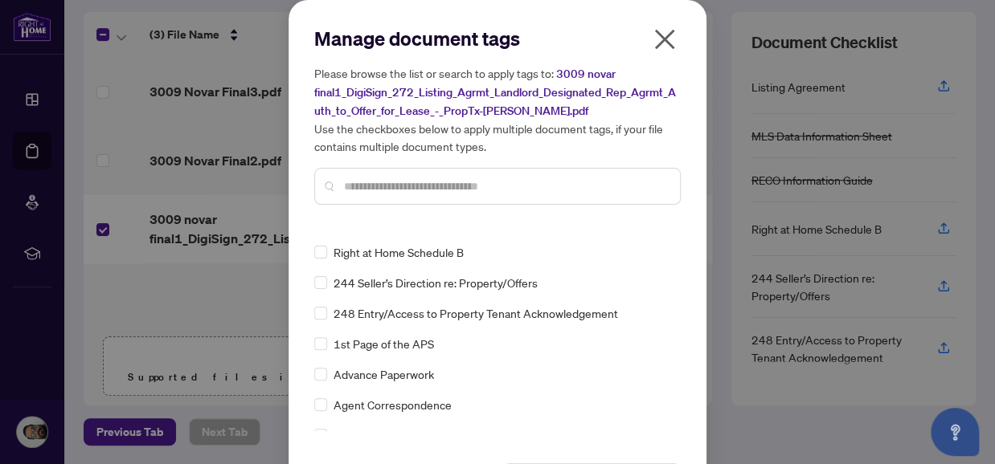
scroll to position [0, 0]
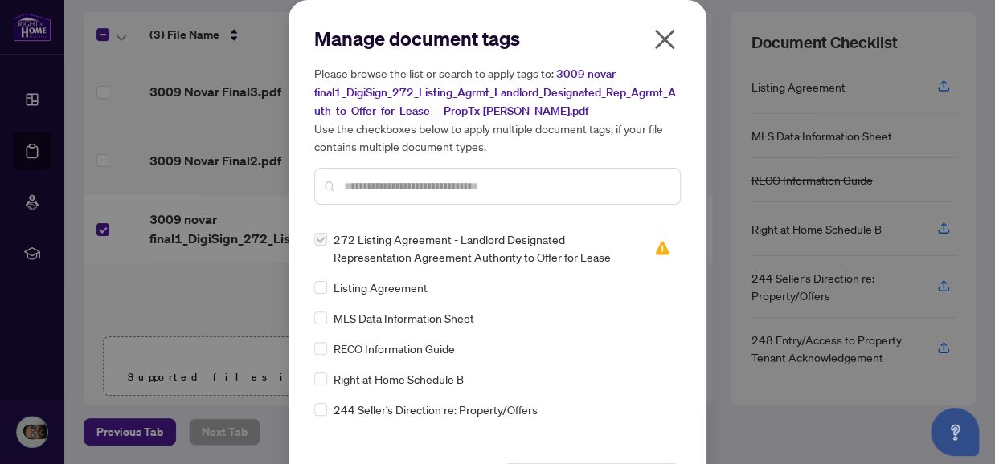
click at [392, 251] on span "272 Listing Agreement - Landlord Designated Representation Agreement Authority …" at bounding box center [483, 248] width 301 height 35
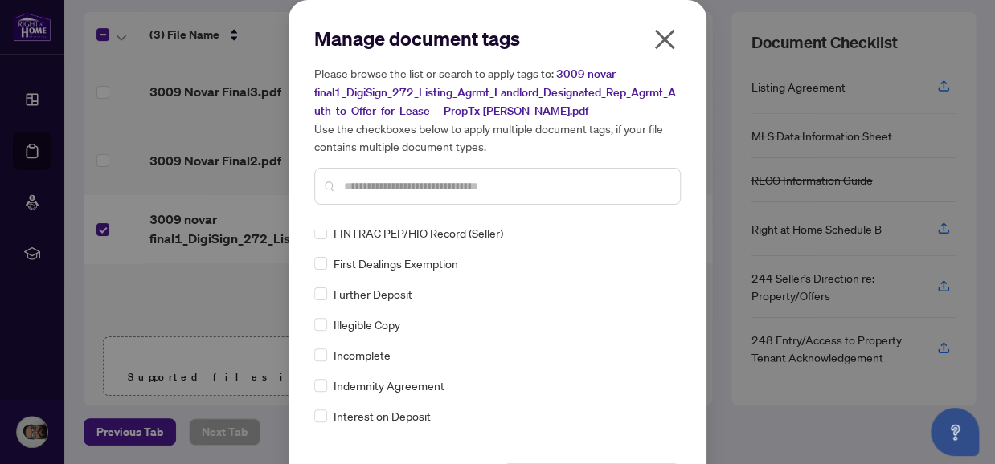
scroll to position [1972, 0]
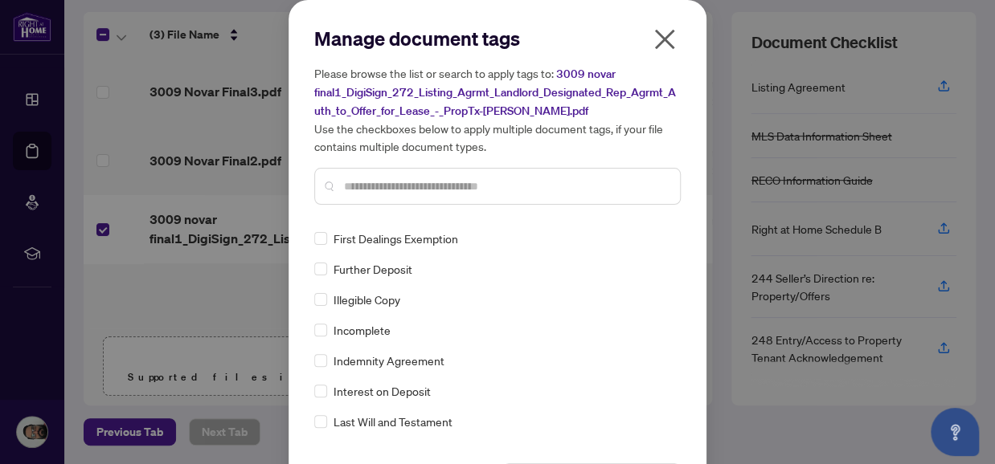
click at [591, 82] on h5 "Please browse the list or search to apply tags to: 3009 novar final1_DigiSign_2…" at bounding box center [497, 109] width 366 height 91
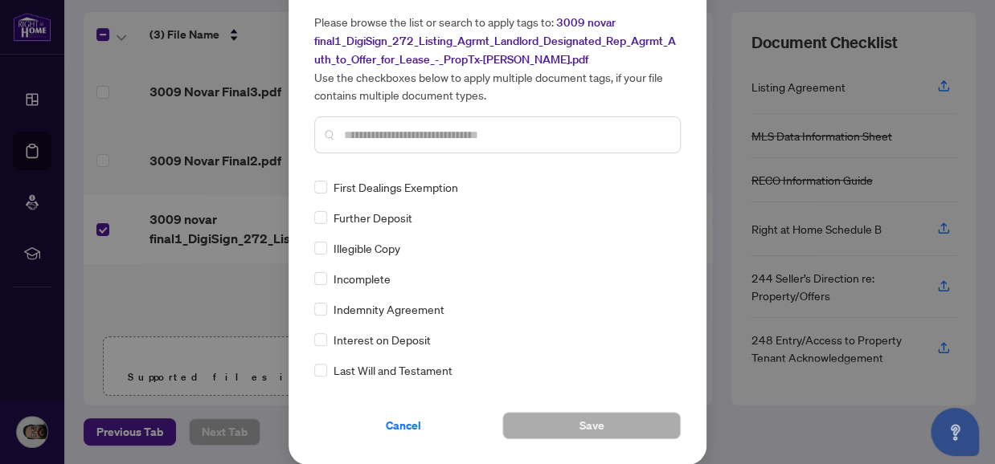
click at [498, 141] on input "text" at bounding box center [505, 135] width 323 height 18
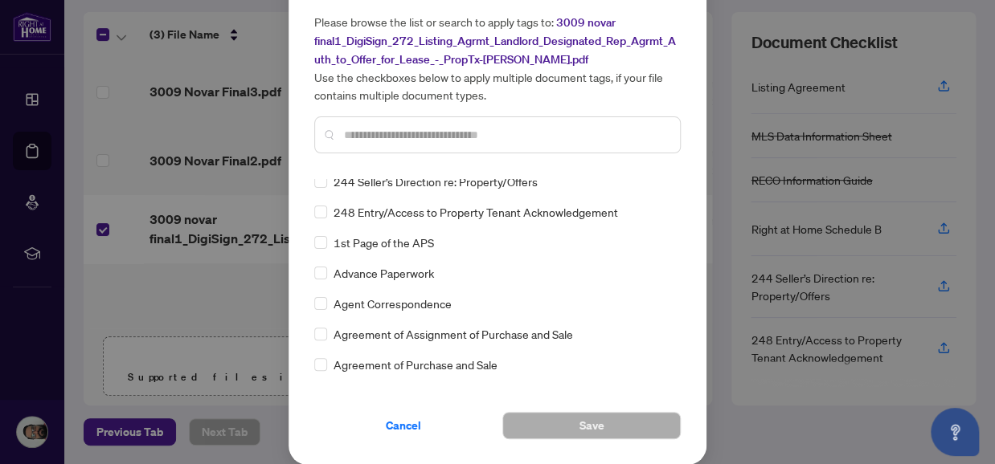
scroll to position [0, 0]
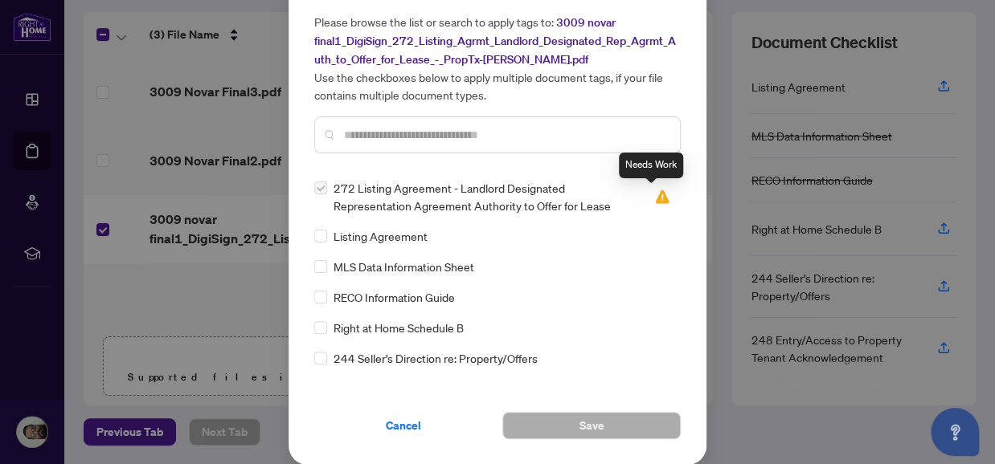
click at [654, 202] on img at bounding box center [662, 197] width 16 height 16
click at [508, 139] on input "text" at bounding box center [505, 135] width 323 height 18
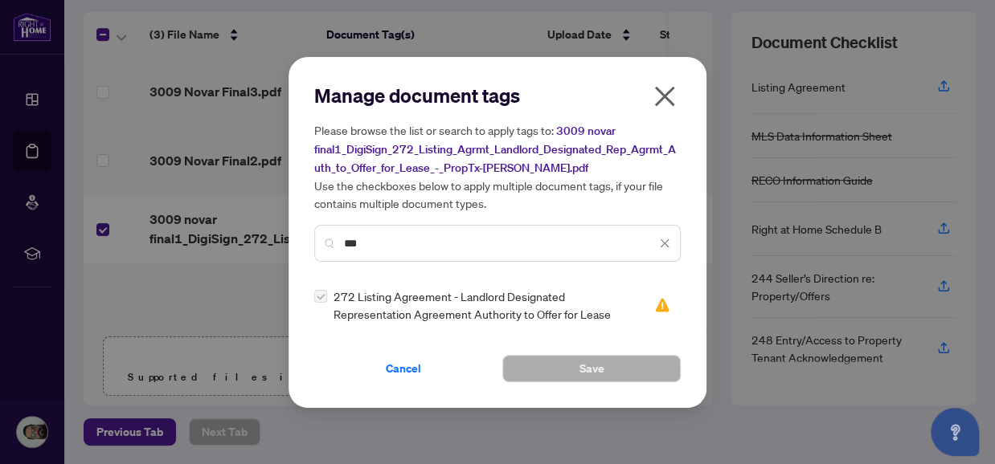
type input "***"
click at [419, 313] on span "272 Listing Agreement - Landlord Designated Representation Agreement Authority …" at bounding box center [483, 305] width 301 height 35
click at [657, 96] on icon "close" at bounding box center [665, 97] width 26 height 26
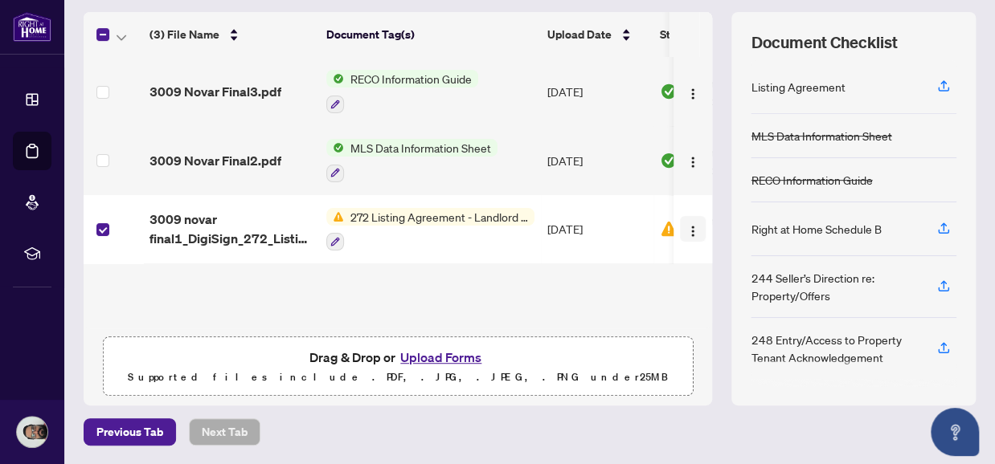
click at [680, 218] on button "button" at bounding box center [693, 229] width 26 height 26
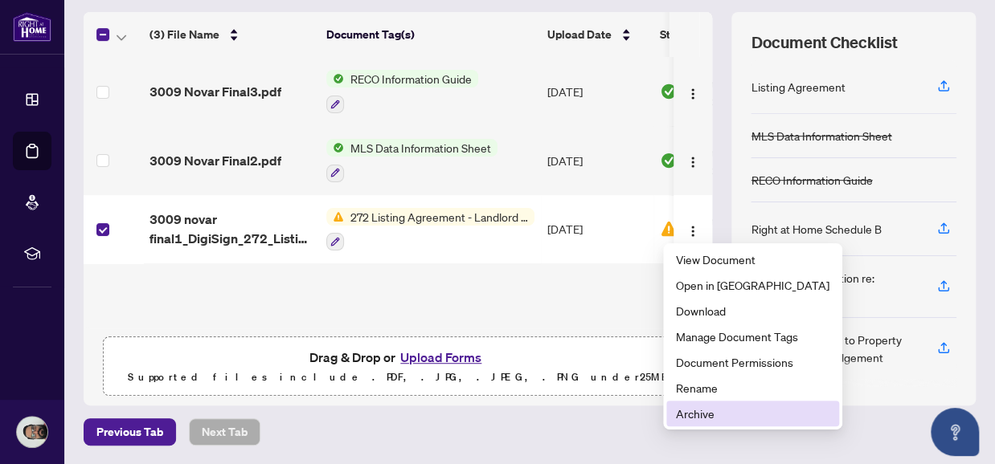
click at [693, 411] on span "Archive" at bounding box center [752, 414] width 153 height 18
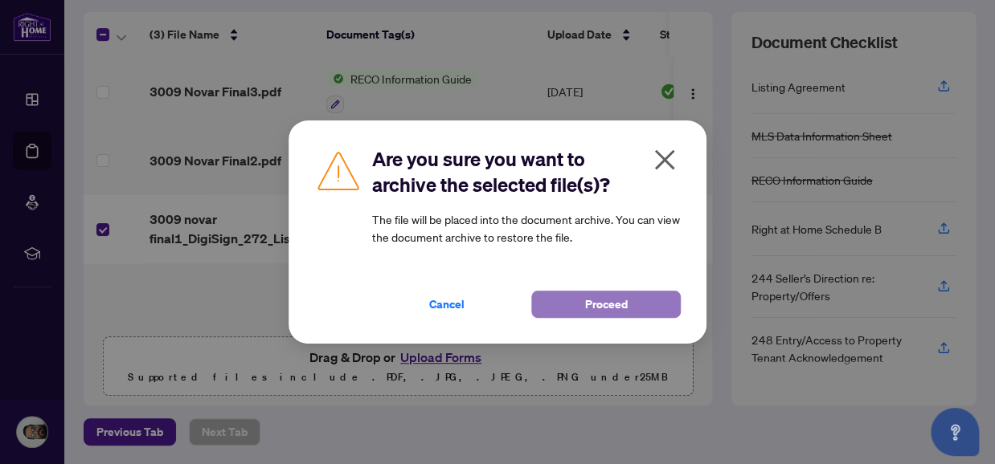
click at [567, 296] on button "Proceed" at bounding box center [605, 304] width 149 height 27
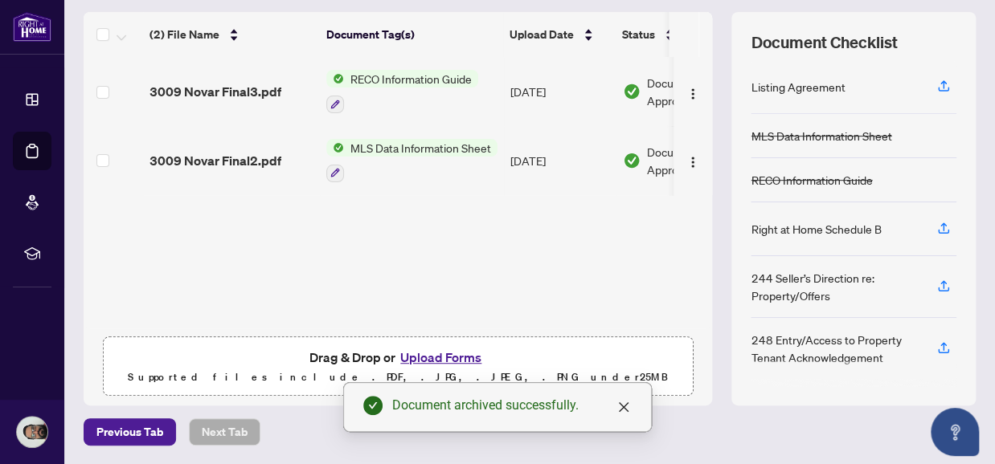
click at [774, 89] on div "Listing Agreement" at bounding box center [797, 87] width 94 height 18
click at [936, 81] on icon "button" at bounding box center [943, 86] width 14 height 14
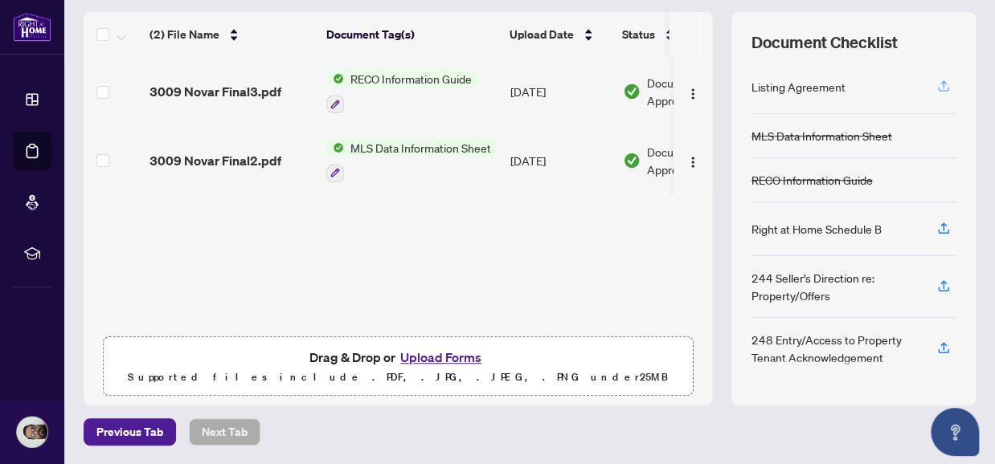
click at [940, 81] on icon "button" at bounding box center [943, 84] width 6 height 8
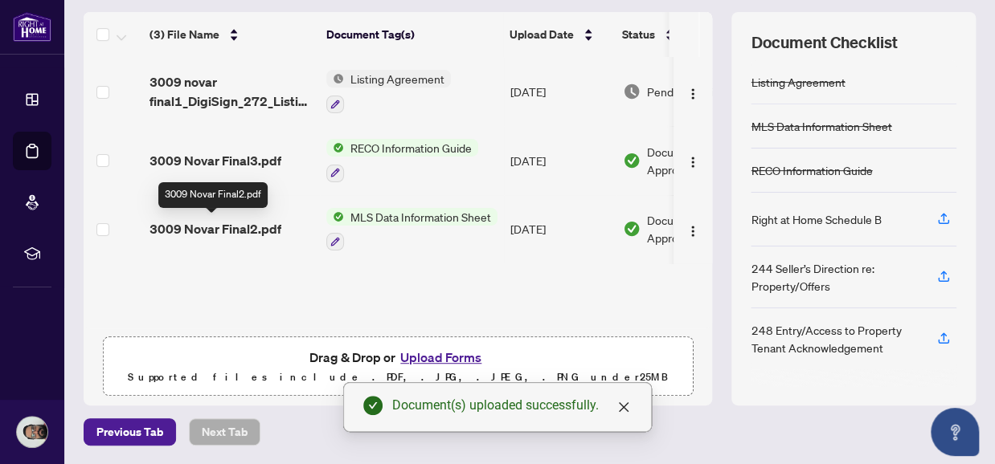
click at [265, 223] on span "3009 Novar Final2.pdf" at bounding box center [215, 228] width 132 height 19
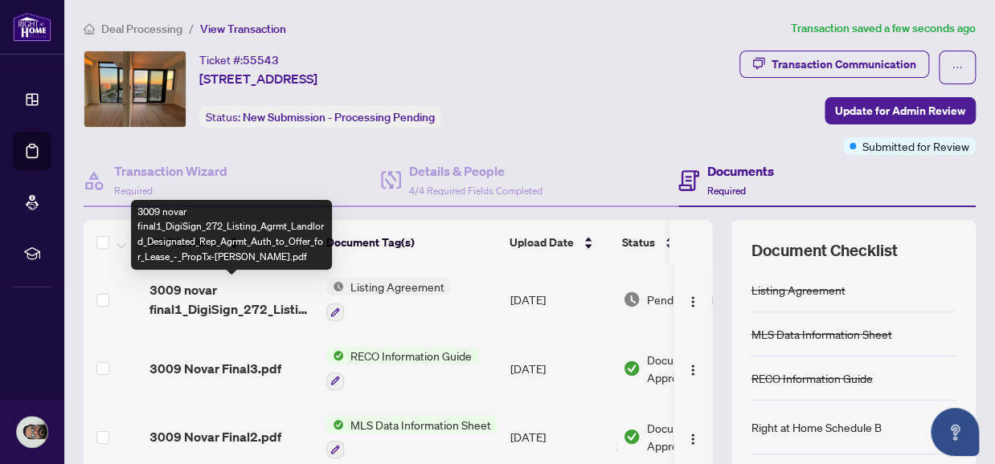
click at [246, 300] on span "3009 novar final1_DigiSign_272_Listing_Agrmt_Landlord_Designated_Rep_Agrmt_Auth…" at bounding box center [231, 299] width 164 height 39
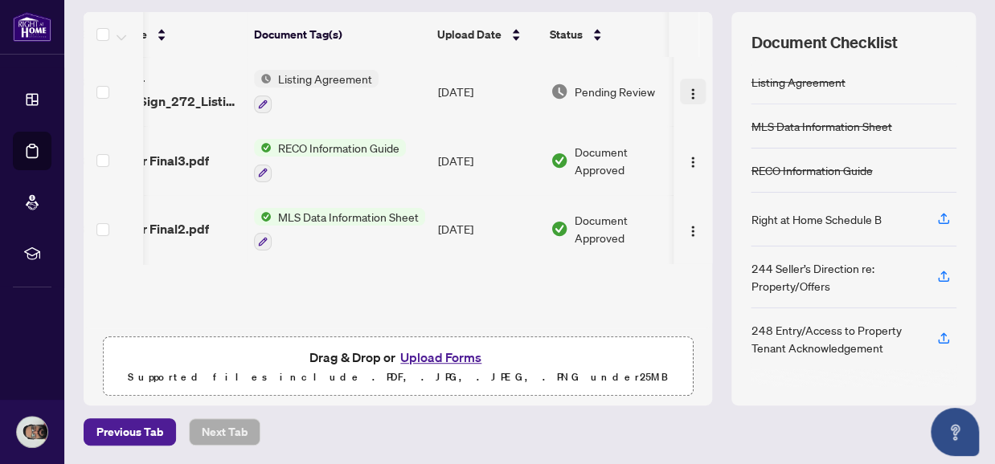
scroll to position [0, 95]
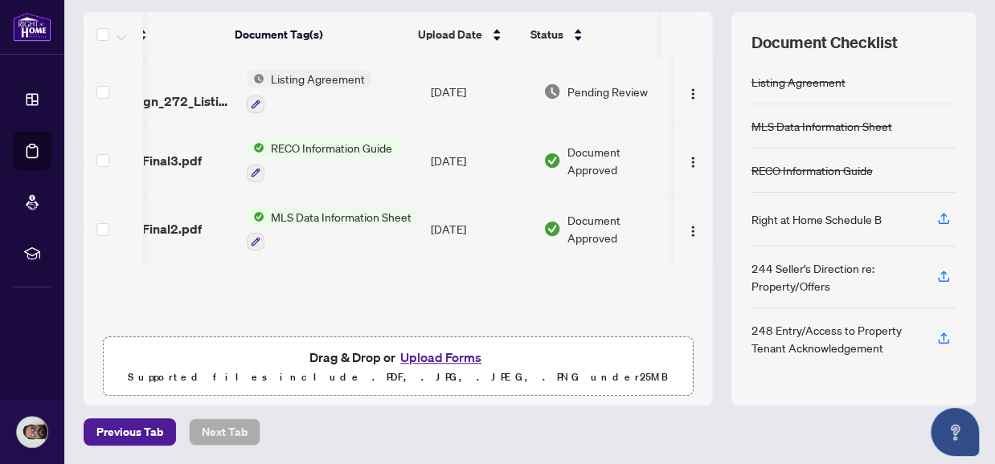
click at [567, 84] on span "Pending Review" at bounding box center [607, 92] width 80 height 18
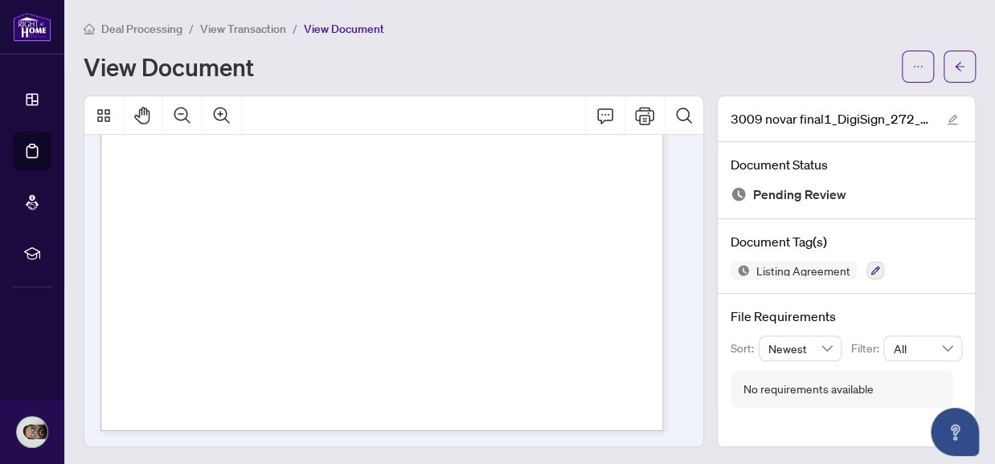
scroll to position [2, 0]
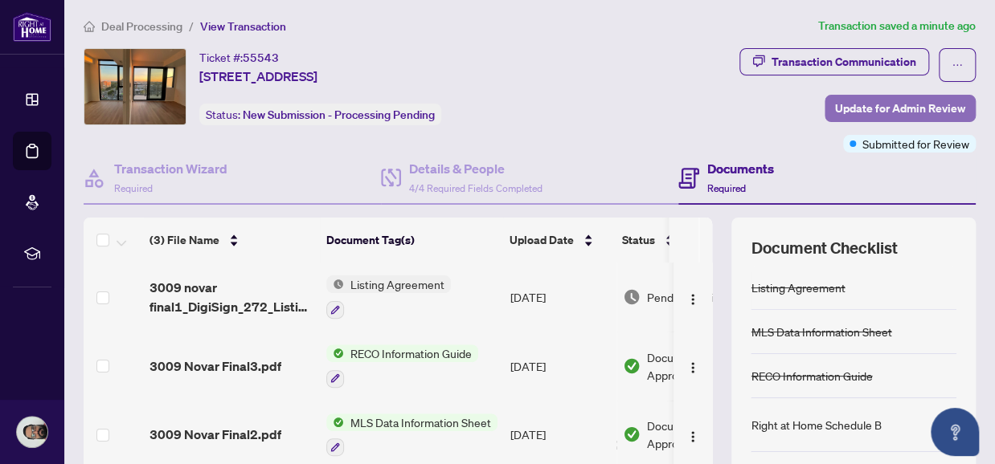
click at [848, 116] on span "Update for Admin Review" at bounding box center [900, 109] width 130 height 26
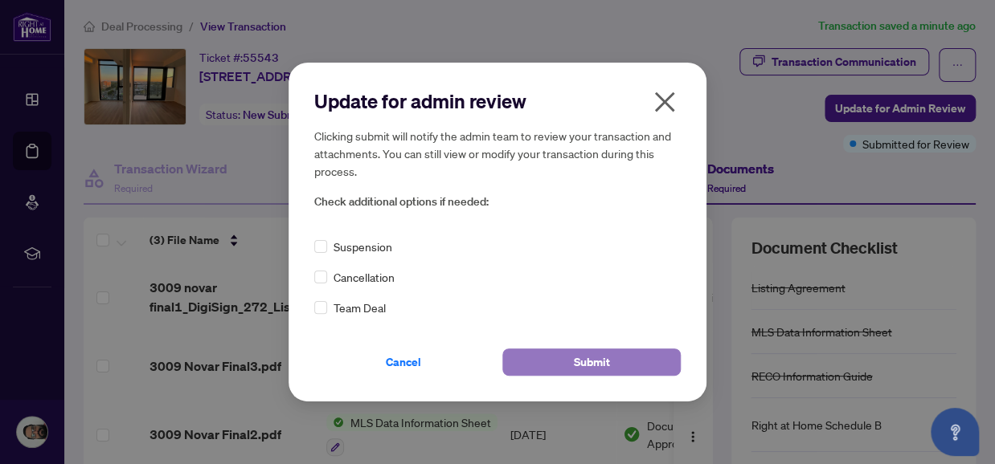
click at [550, 369] on button "Submit" at bounding box center [591, 362] width 178 height 27
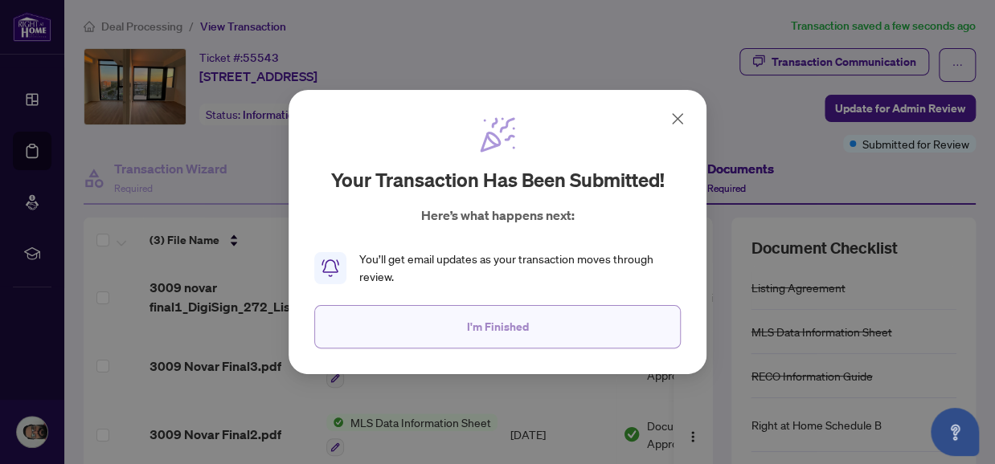
click at [468, 326] on button "I'm Finished" at bounding box center [497, 326] width 366 height 43
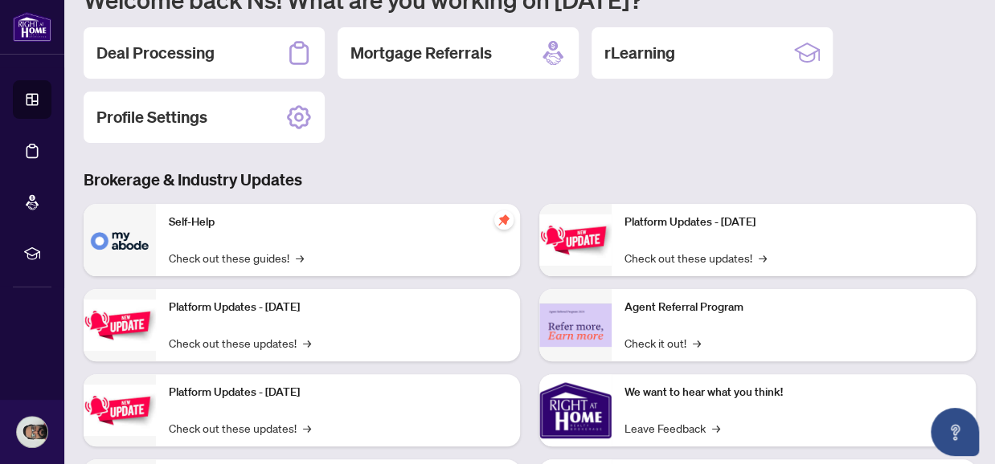
scroll to position [157, 0]
click at [209, 54] on h2 "Deal Processing" at bounding box center [155, 54] width 118 height 22
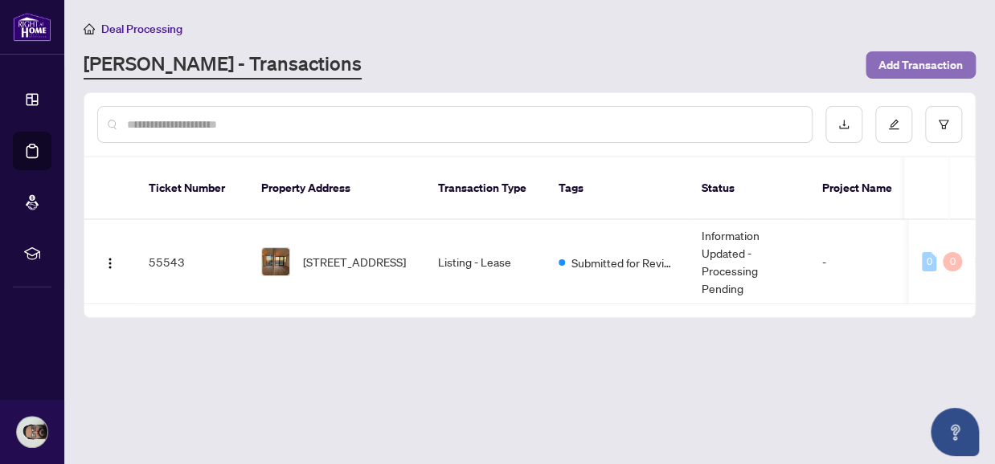
click at [900, 72] on span "Add Transaction" at bounding box center [920, 65] width 84 height 26
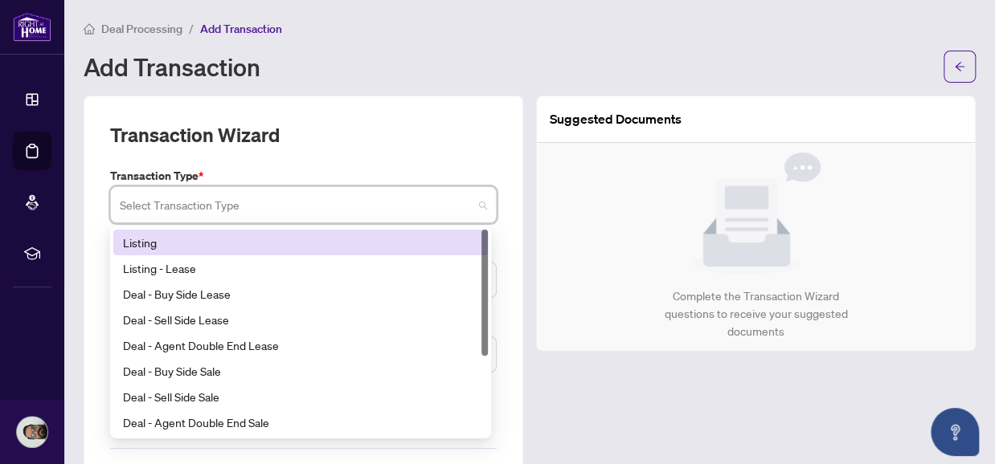
click at [408, 196] on input "search" at bounding box center [296, 207] width 353 height 35
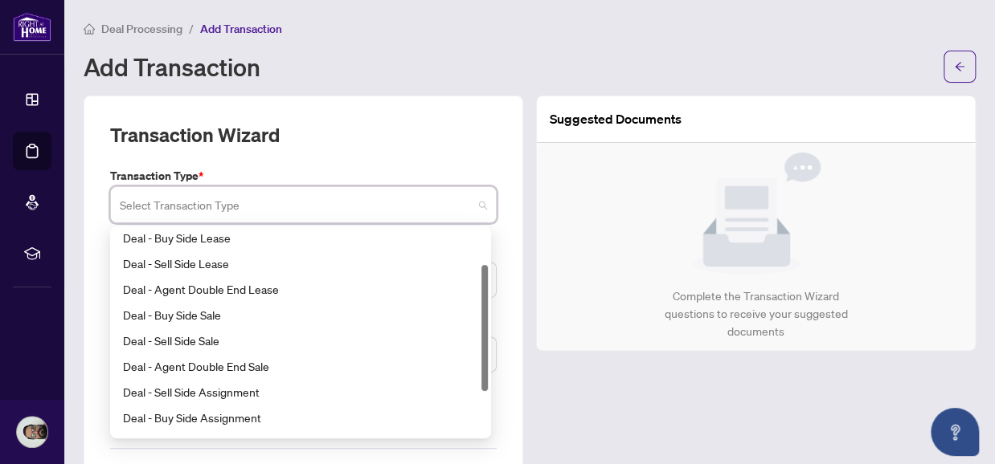
scroll to position [57, 0]
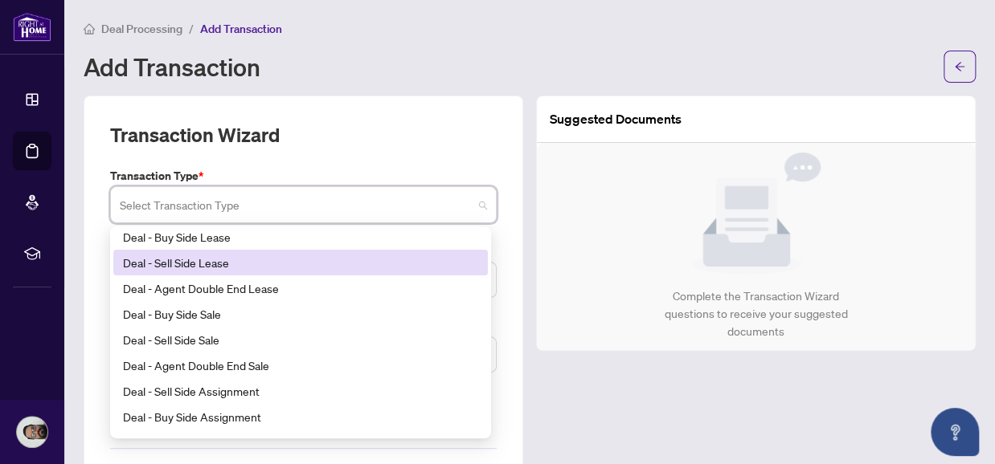
click at [296, 268] on div "Deal - Sell Side Lease" at bounding box center [300, 263] width 355 height 18
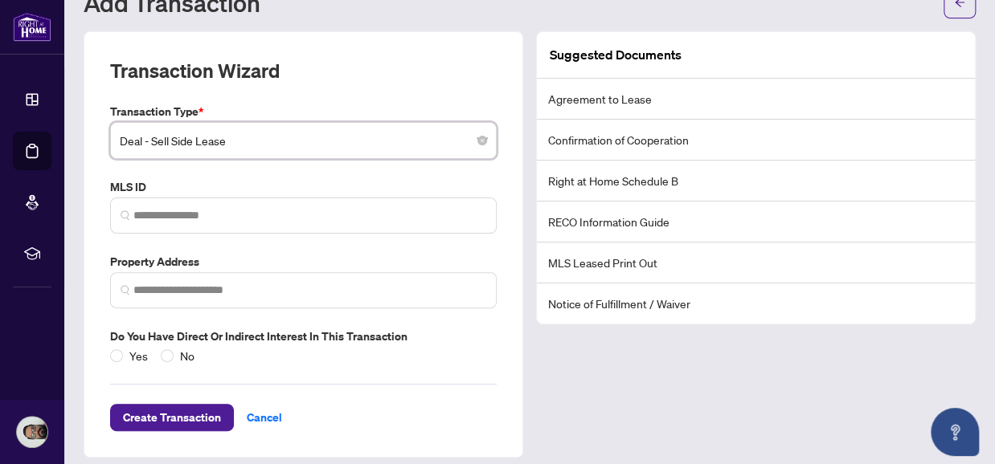
scroll to position [76, 0]
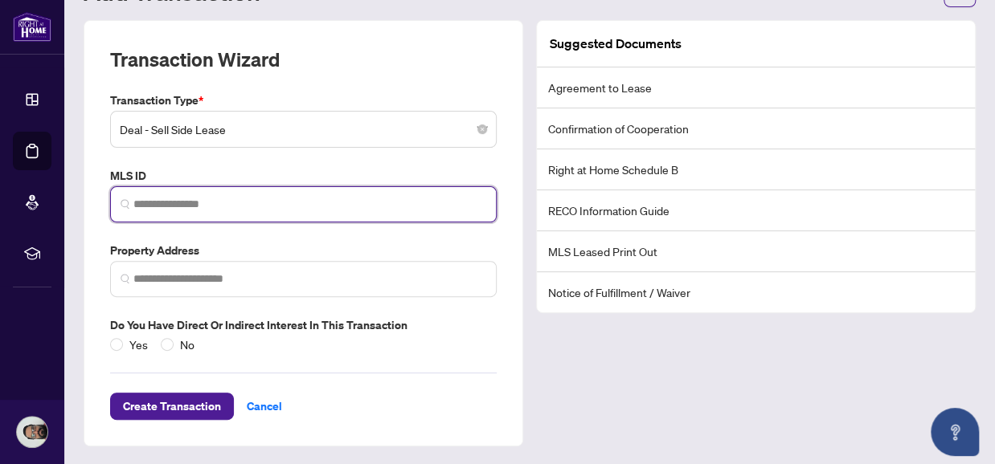
click at [263, 205] on input "search" at bounding box center [309, 204] width 353 height 17
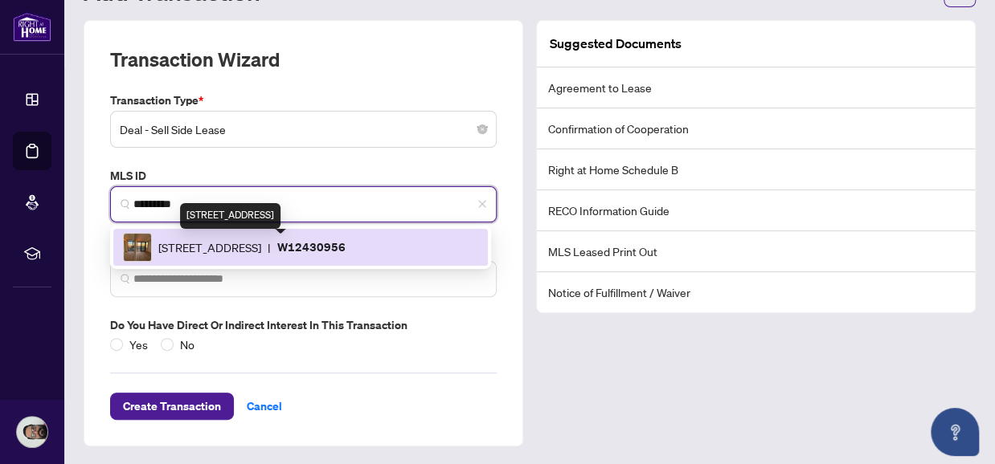
click at [245, 251] on span "[STREET_ADDRESS]" at bounding box center [209, 248] width 103 height 18
type input "*********"
type input "**********"
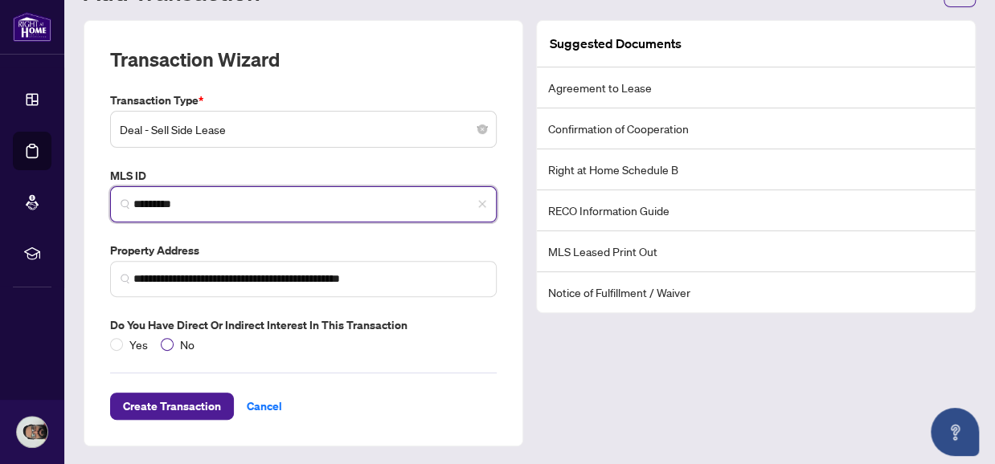
type input "*********"
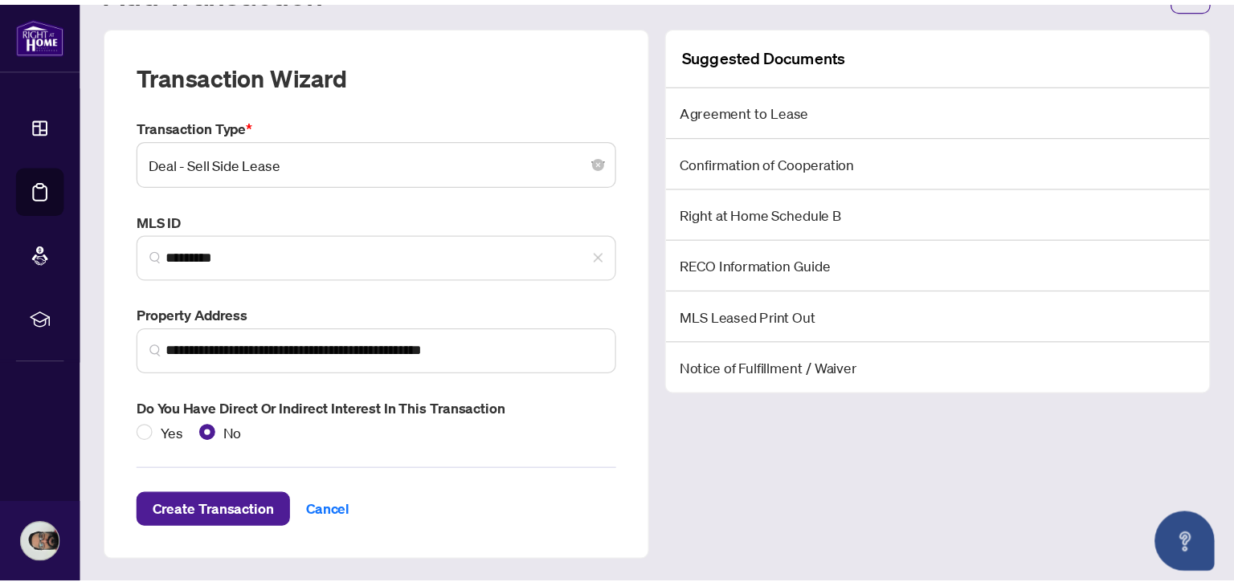
scroll to position [0, 0]
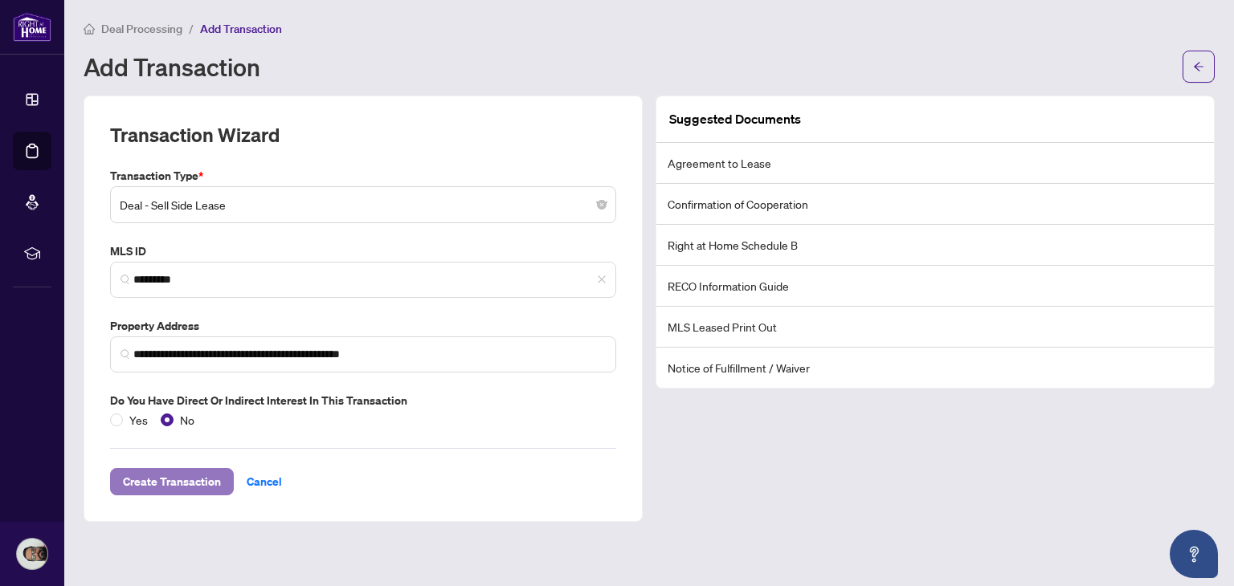
click at [168, 464] on span "Create Transaction" at bounding box center [172, 482] width 98 height 26
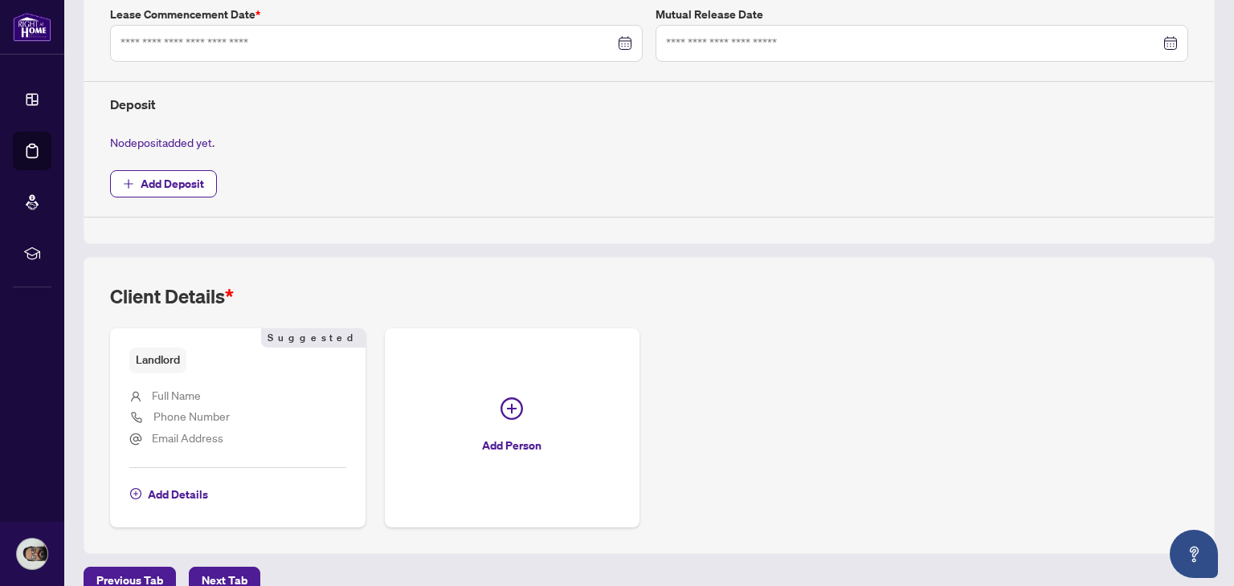
scroll to position [512, 0]
click at [176, 464] on span "Add Details" at bounding box center [178, 496] width 60 height 26
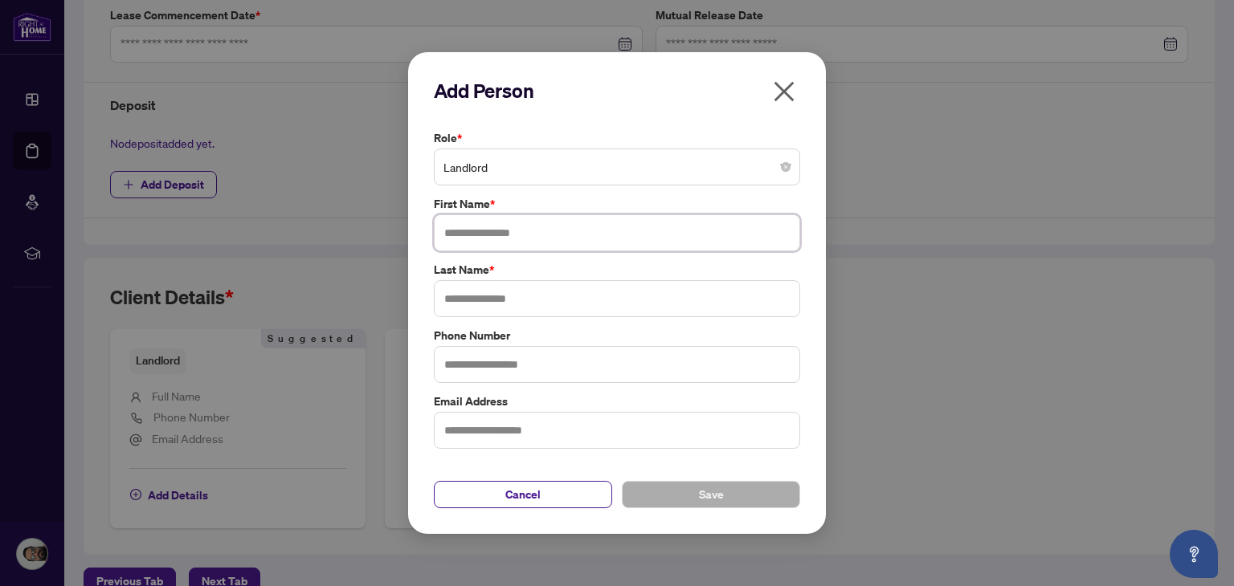
click at [496, 235] on input "text" at bounding box center [617, 233] width 366 height 37
type input "*******"
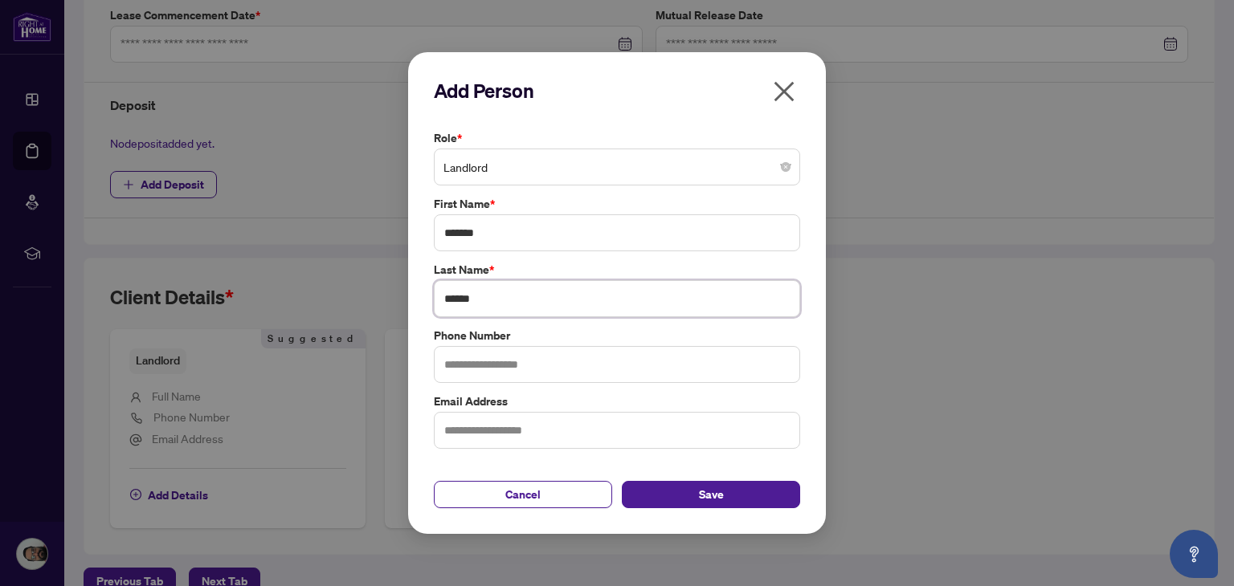
type input "******"
type input "**********"
click at [657, 464] on button "Save" at bounding box center [711, 494] width 178 height 27
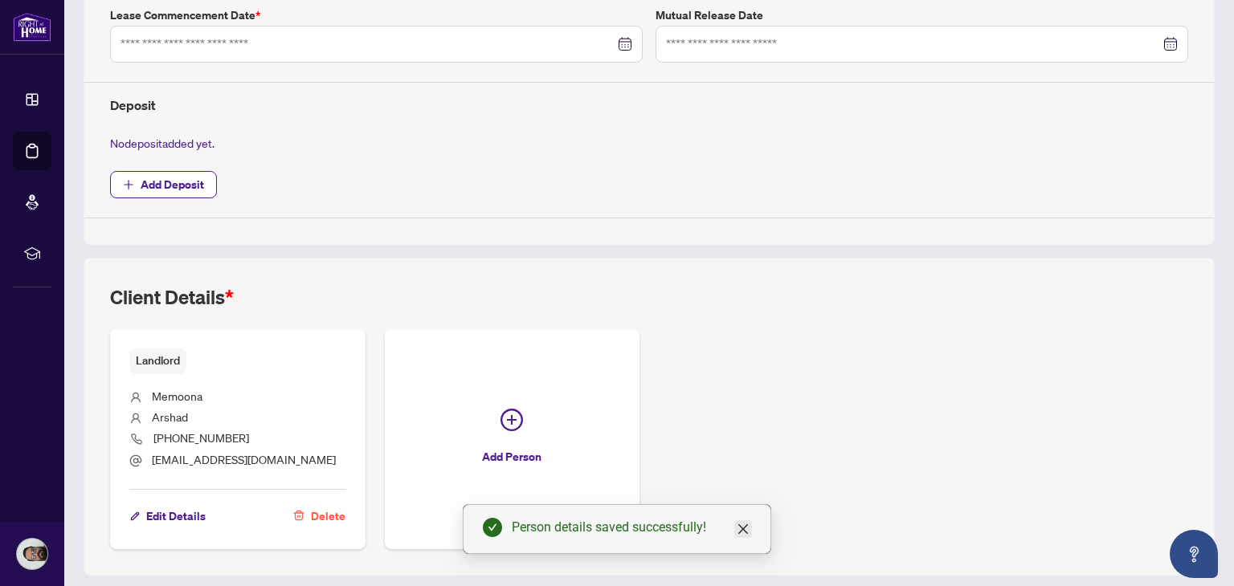
click at [746, 464] on icon "close" at bounding box center [743, 529] width 13 height 13
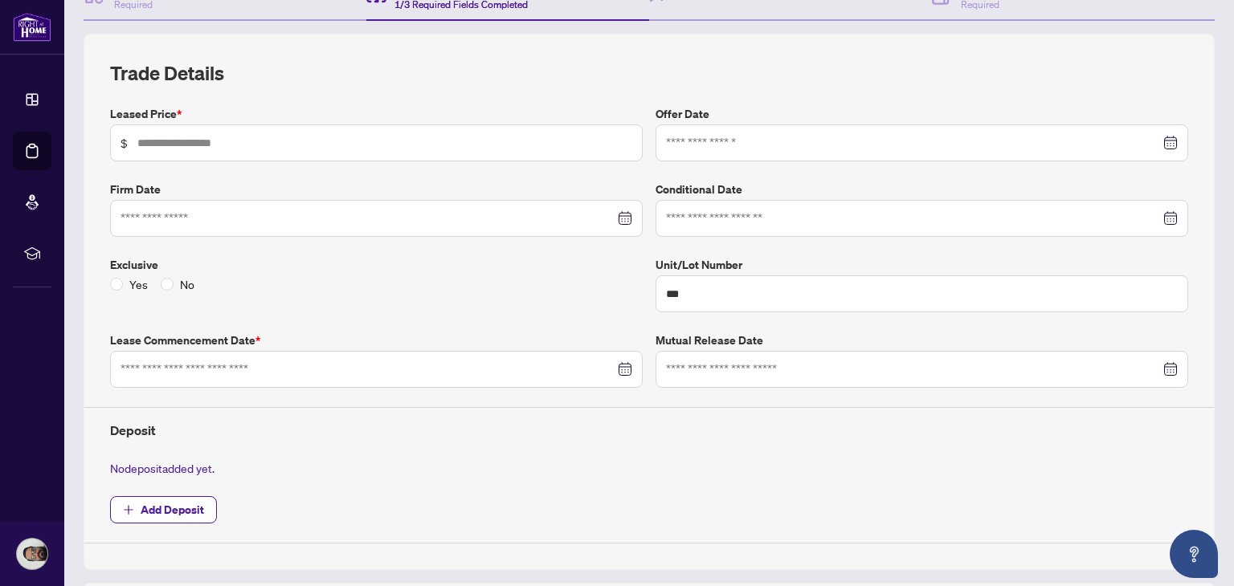
scroll to position [182, 0]
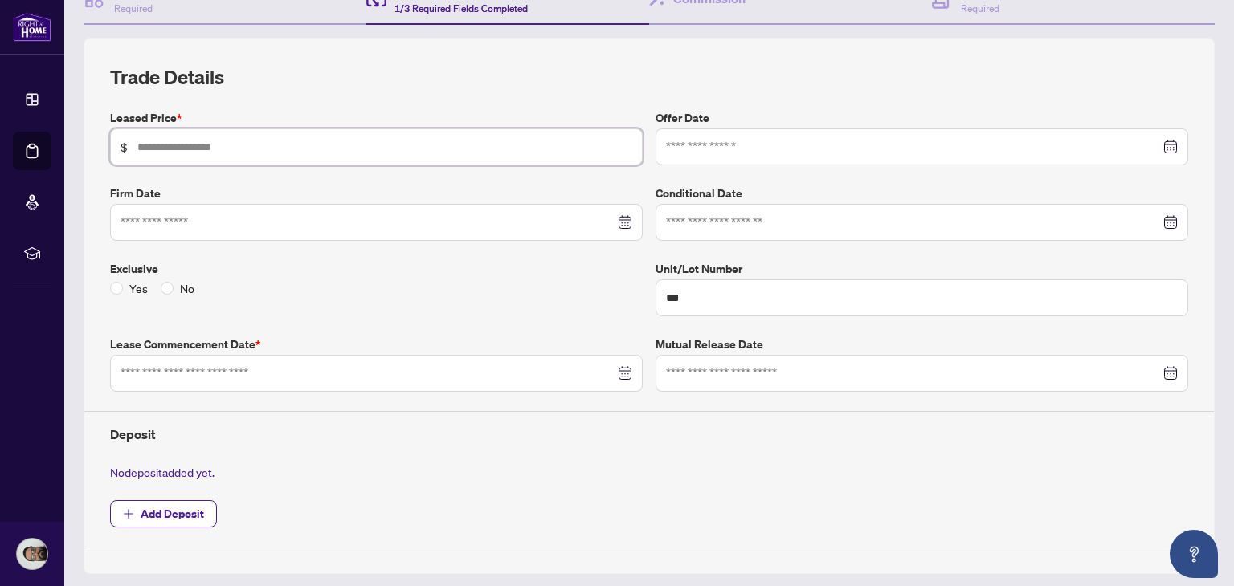
click at [284, 150] on input "text" at bounding box center [384, 147] width 495 height 18
type input "*****"
click at [199, 219] on input at bounding box center [368, 223] width 494 height 18
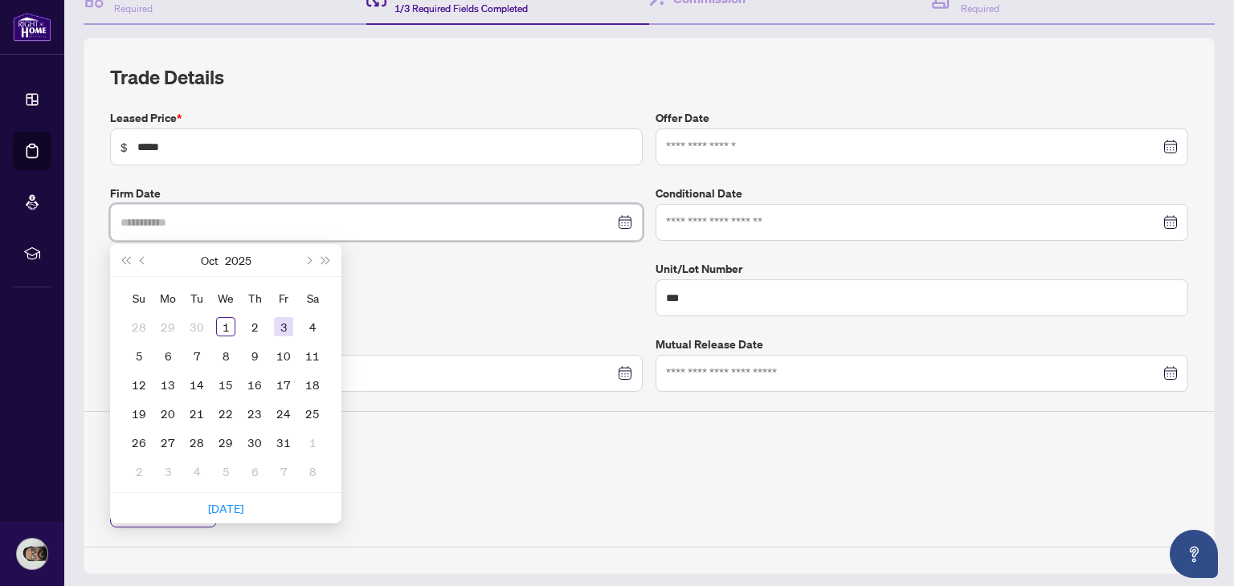
type input "**********"
click at [285, 333] on div "3" at bounding box center [283, 326] width 19 height 19
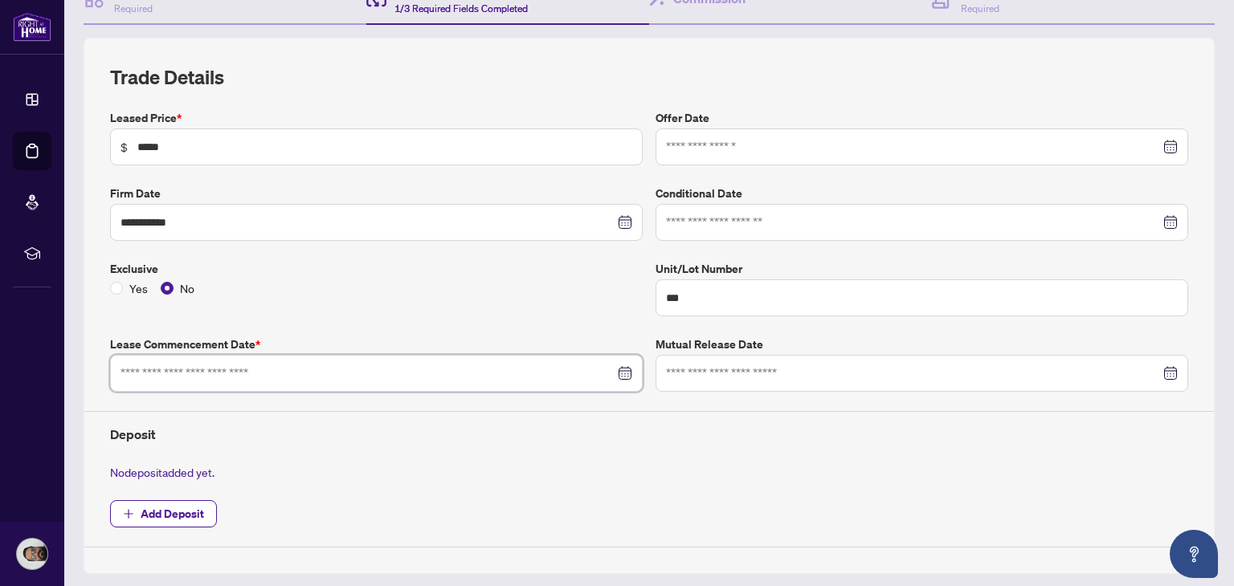
click at [280, 378] on input at bounding box center [368, 374] width 494 height 18
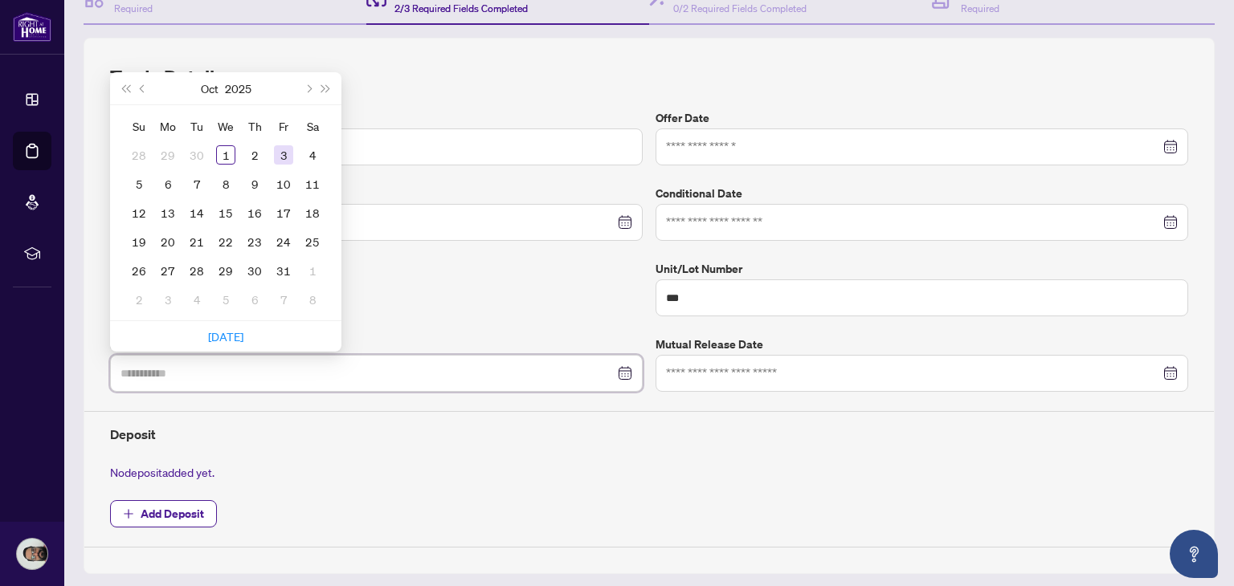
type input "**********"
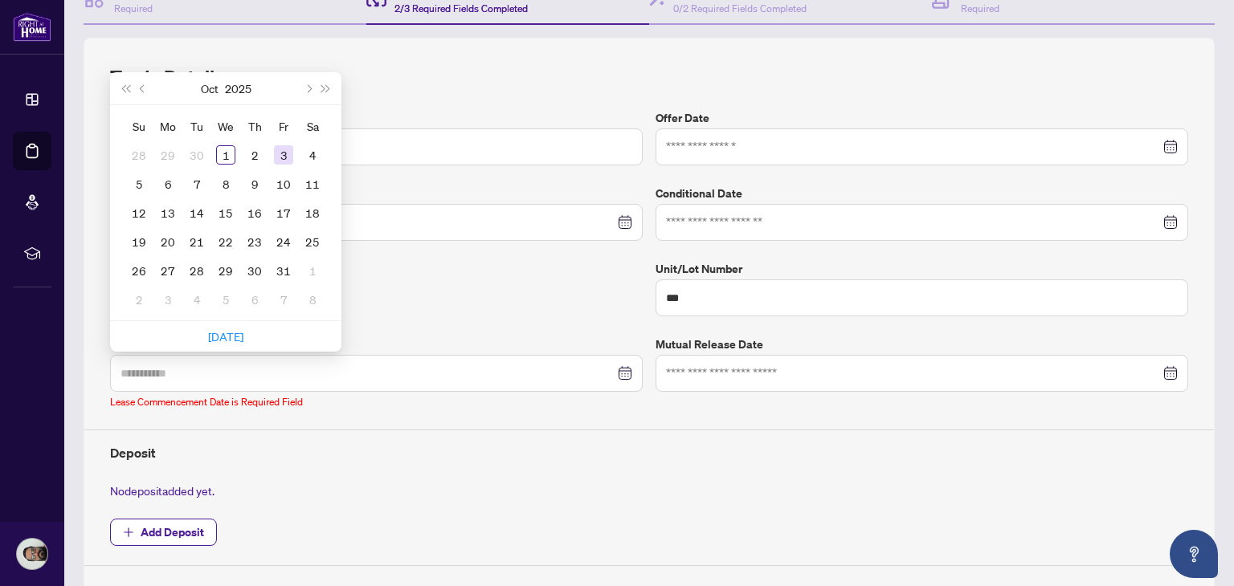
click at [274, 147] on div "3" at bounding box center [283, 154] width 19 height 19
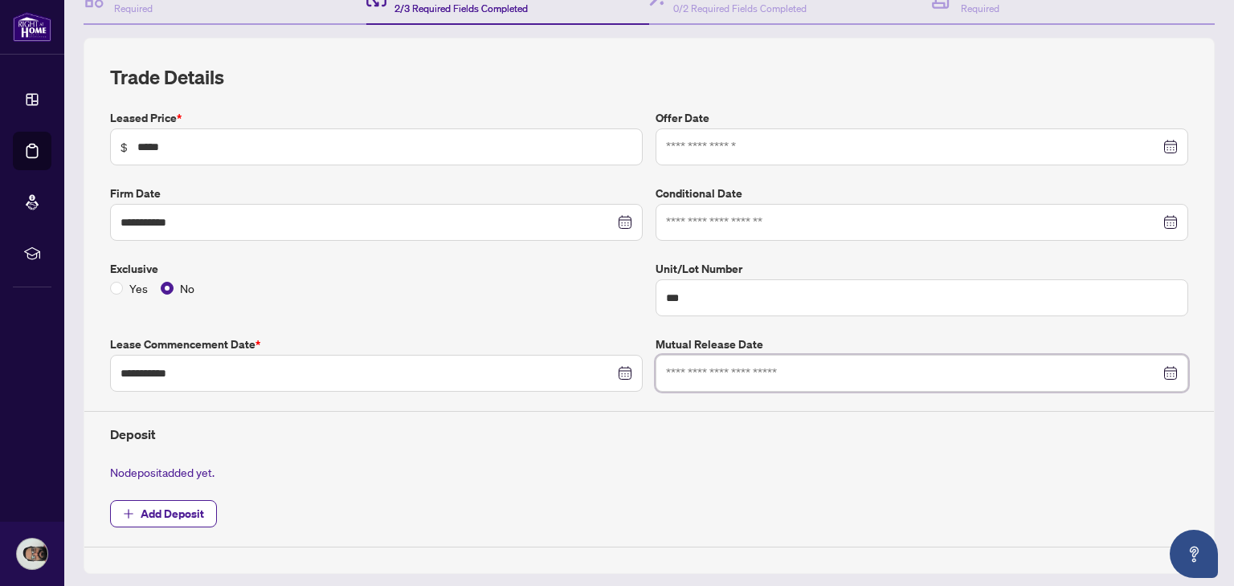
click at [779, 367] on input at bounding box center [913, 374] width 494 height 18
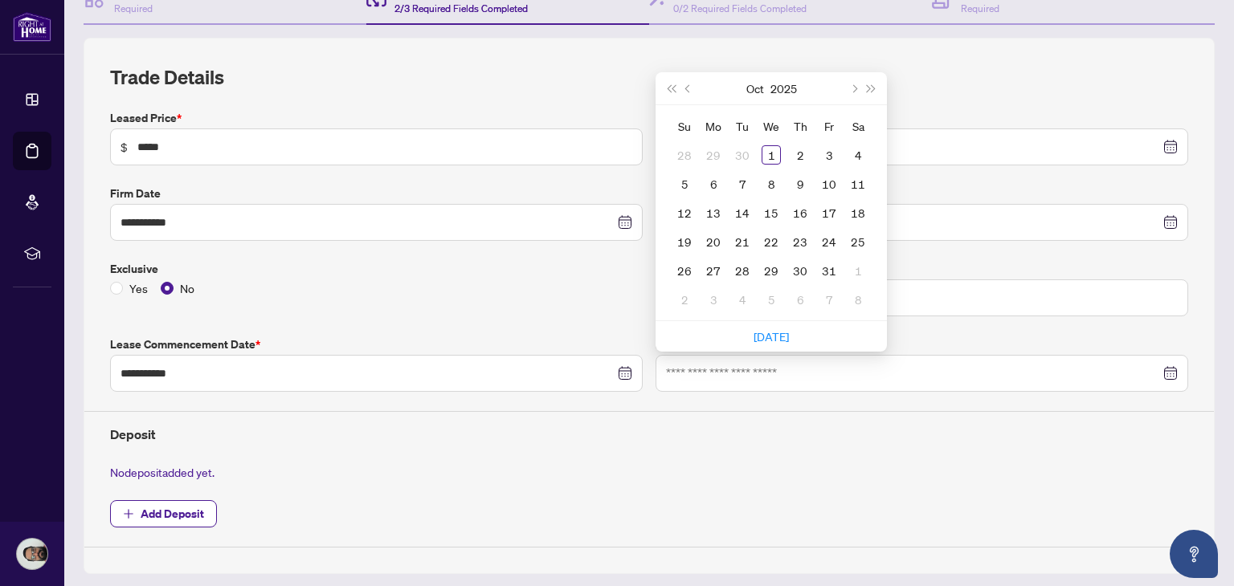
click at [739, 464] on div "No deposit added yet." at bounding box center [649, 473] width 1091 height 18
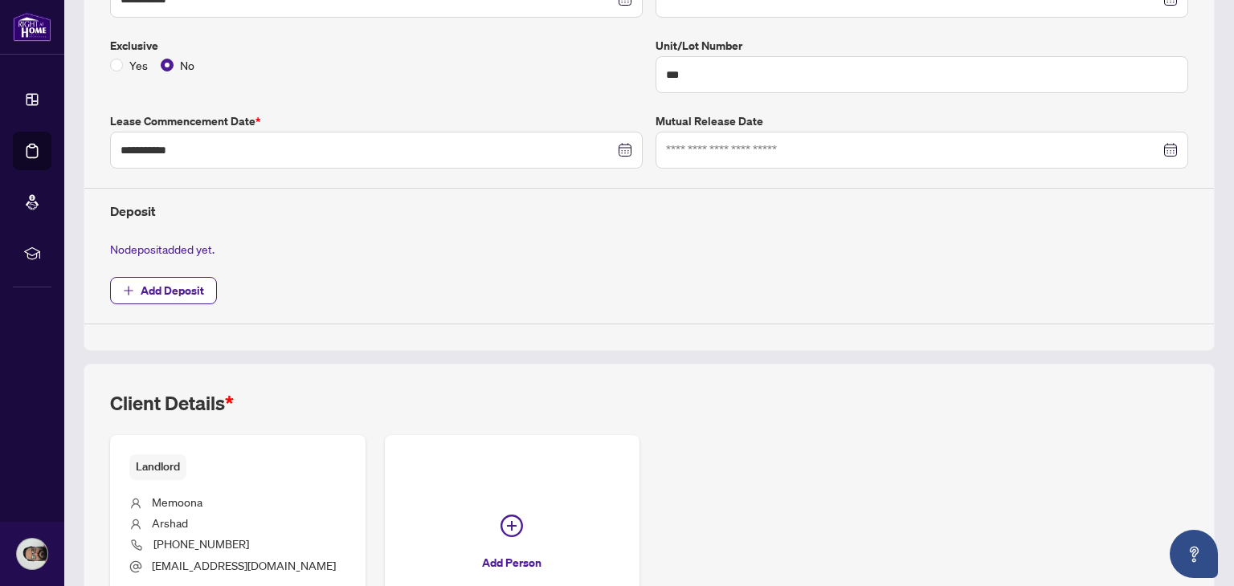
scroll to position [405, 0]
